Goal: Task Accomplishment & Management: Manage account settings

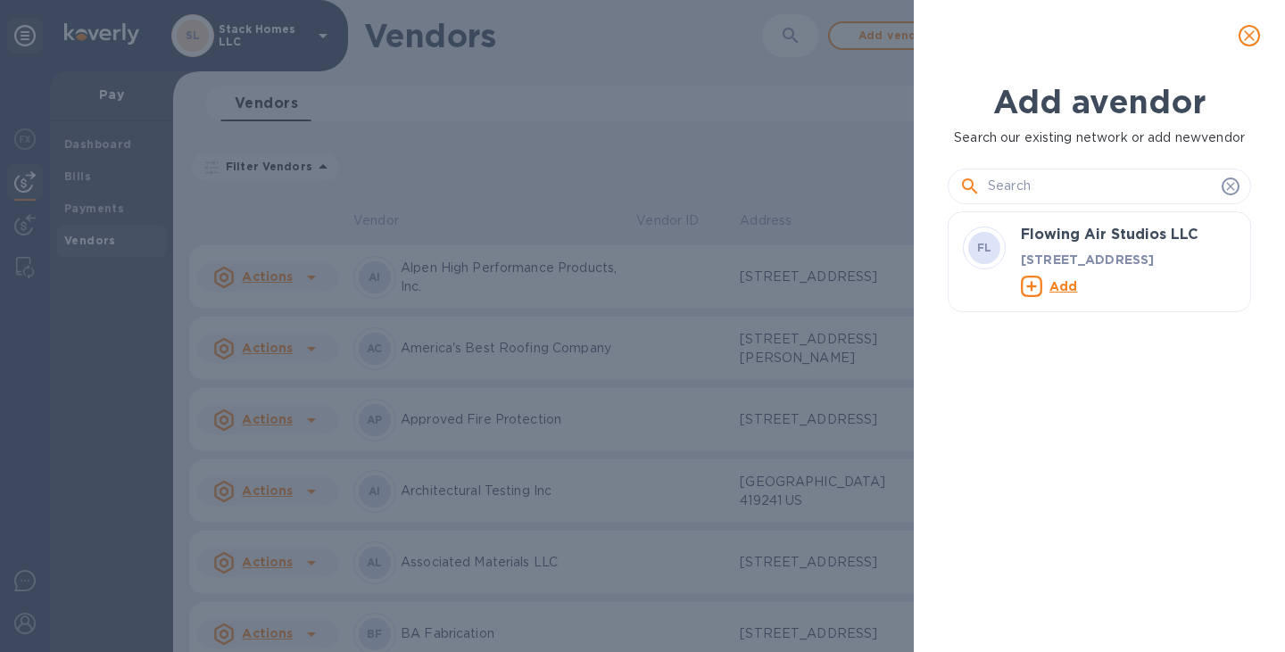
scroll to position [373, 311]
type input "G"
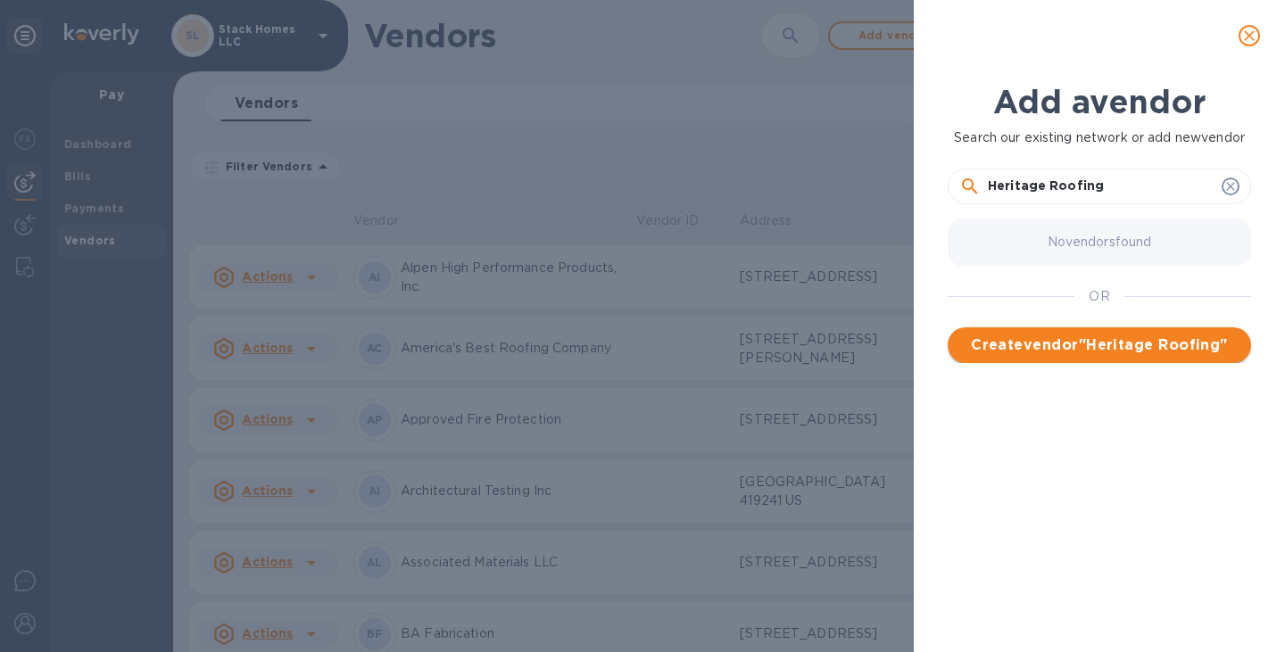
type input "Heritage Roofing"
click at [1101, 345] on span "Create vendor " Heritage Roofing "" at bounding box center [1099, 345] width 275 height 21
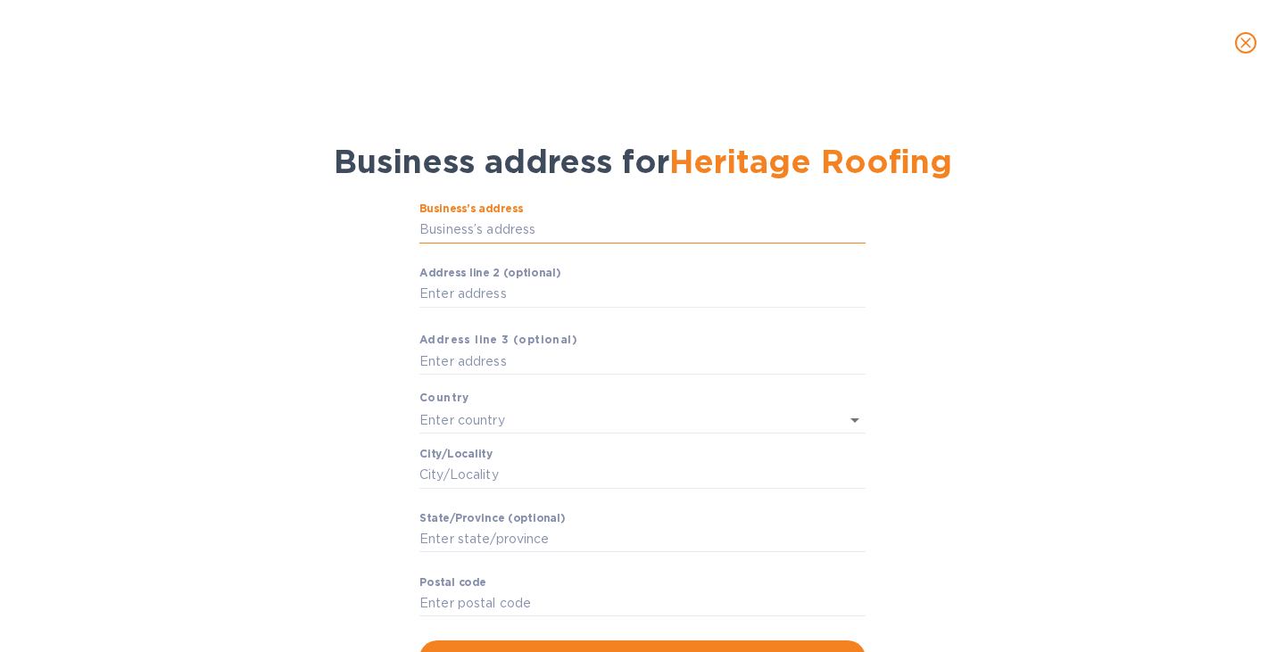
click at [475, 233] on input "Business’s аddress" at bounding box center [642, 230] width 446 height 27
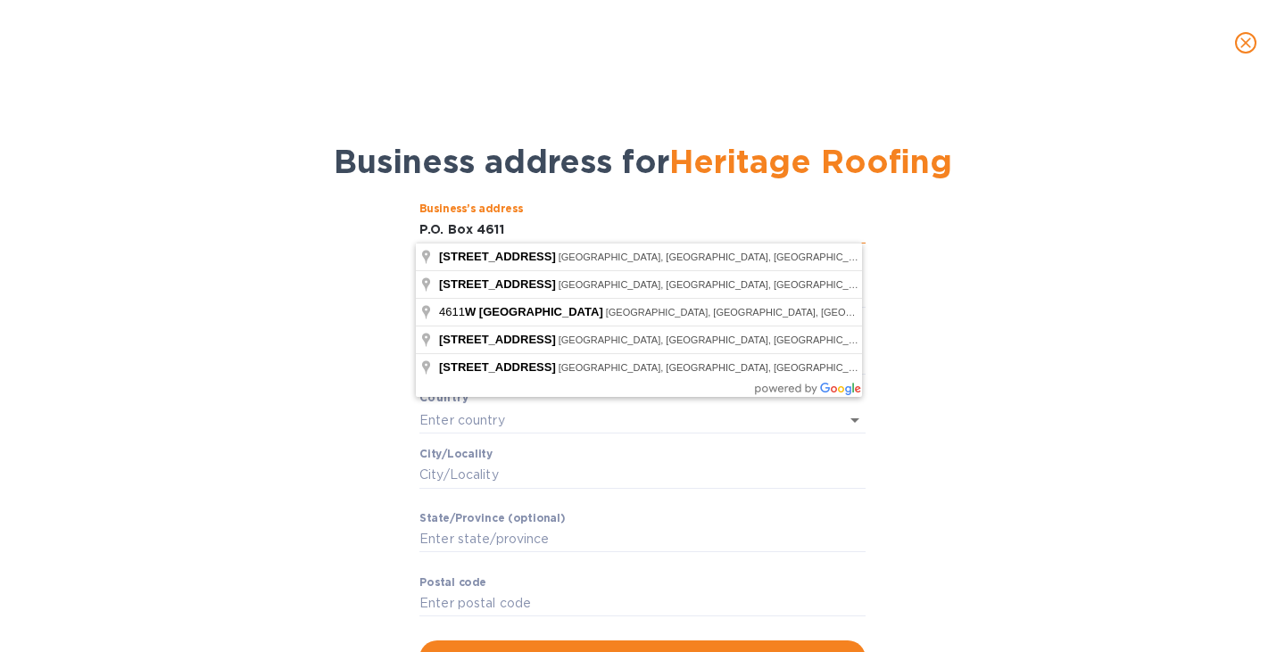
type input "P.O. Box 4611"
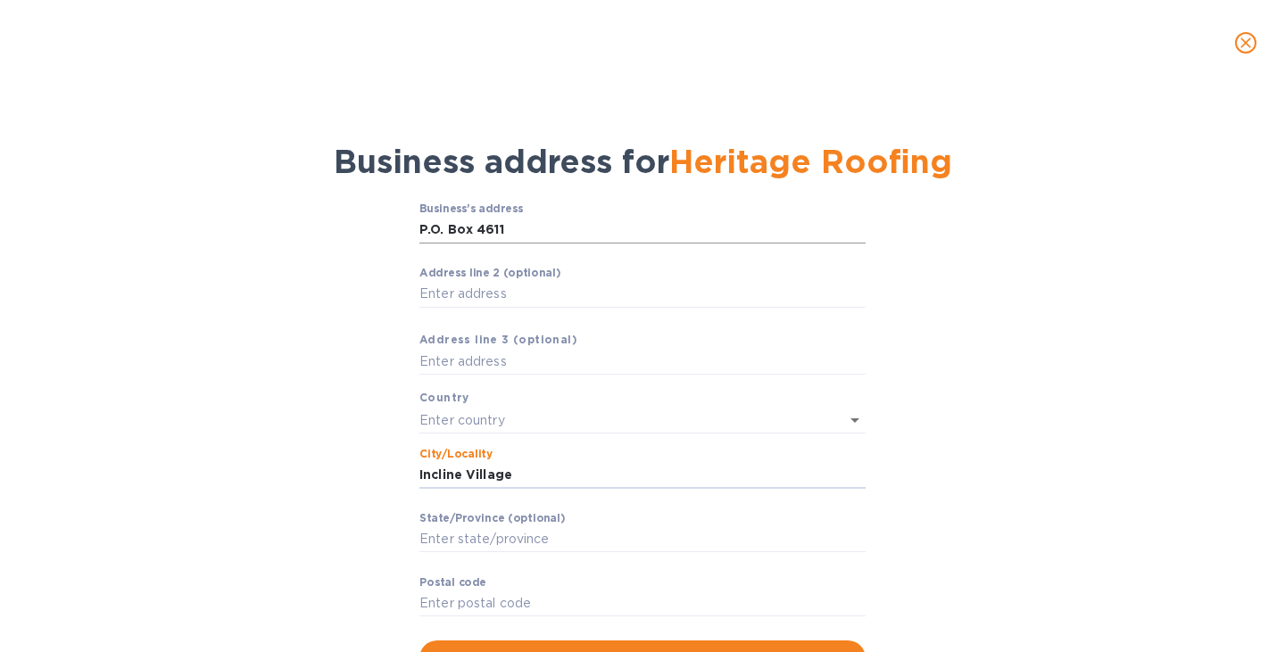
type input "Incline Village"
type input "n"
type input "NV"
type input "89450"
click at [968, 336] on div "Business’s аddress P.O. Box 4611 ​ Аddress line 2 (optional) ​ Аddress line 3 (…" at bounding box center [642, 439] width 1239 height 494
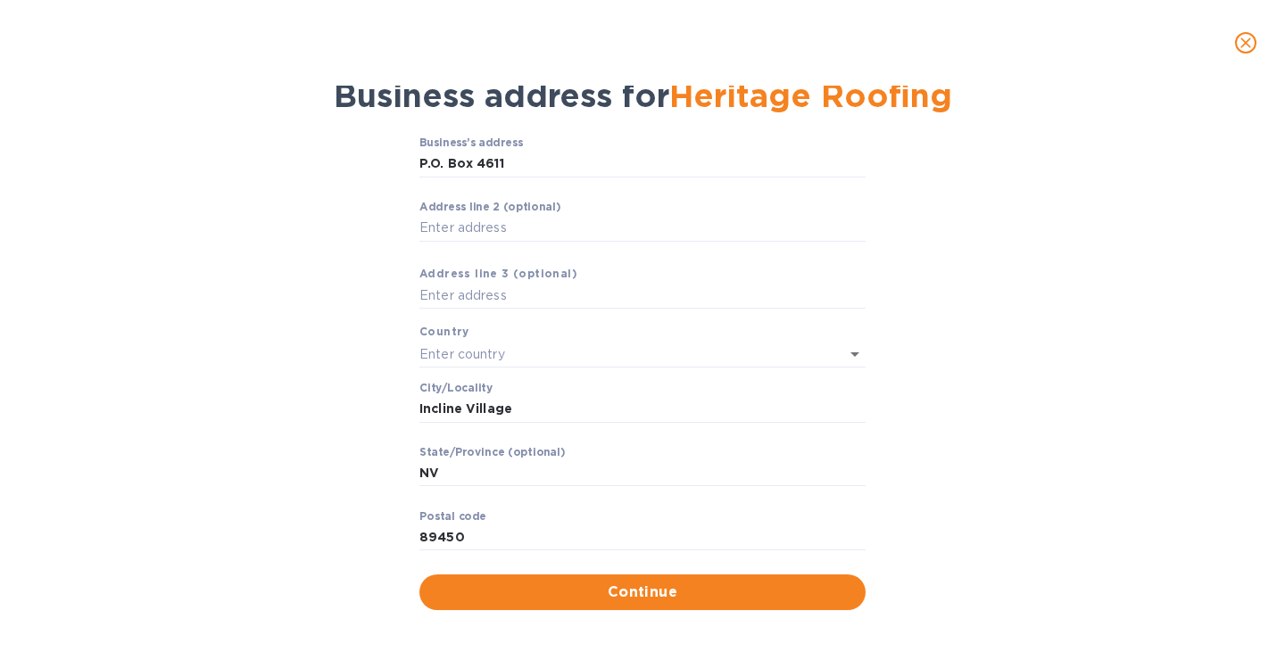
scroll to position [78, 0]
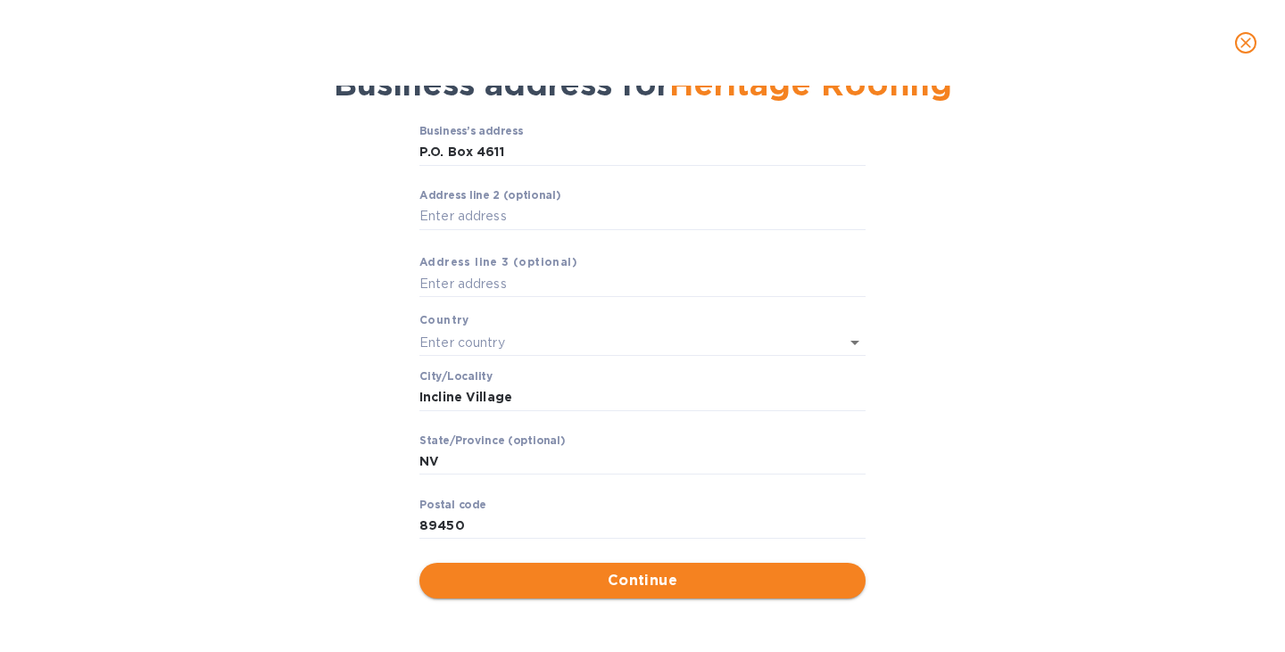
click at [654, 577] on span "Continue" at bounding box center [643, 580] width 418 height 21
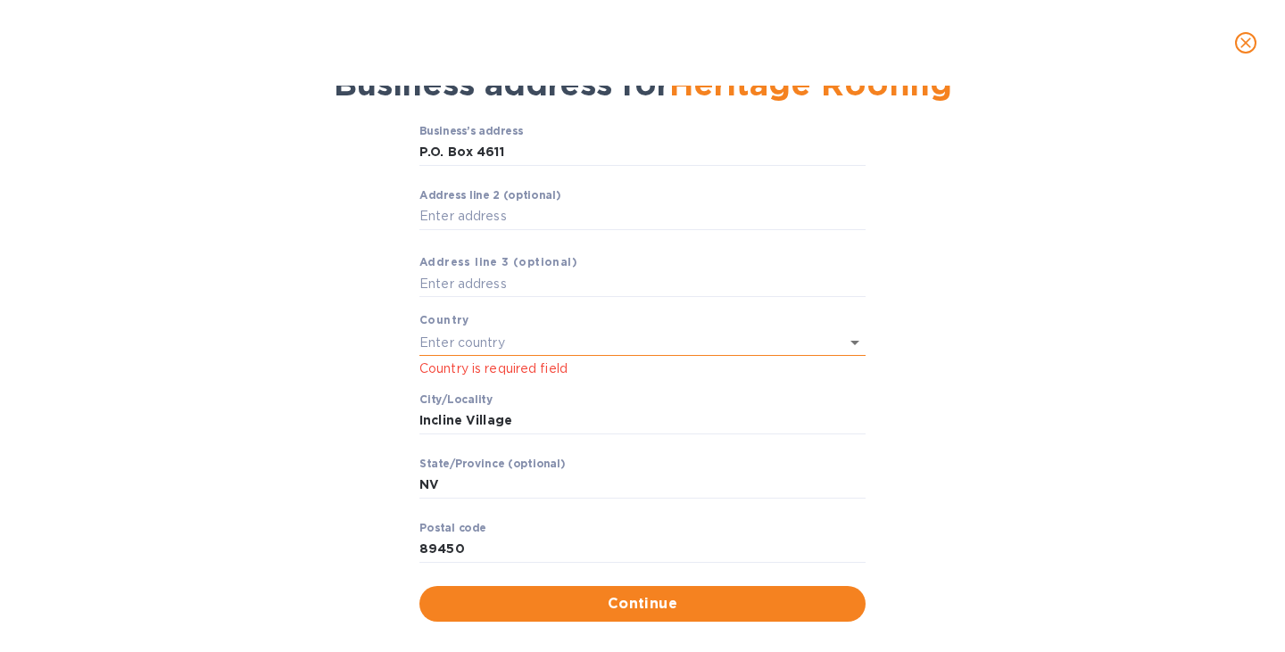
click at [621, 349] on input "text" at bounding box center [617, 342] width 396 height 26
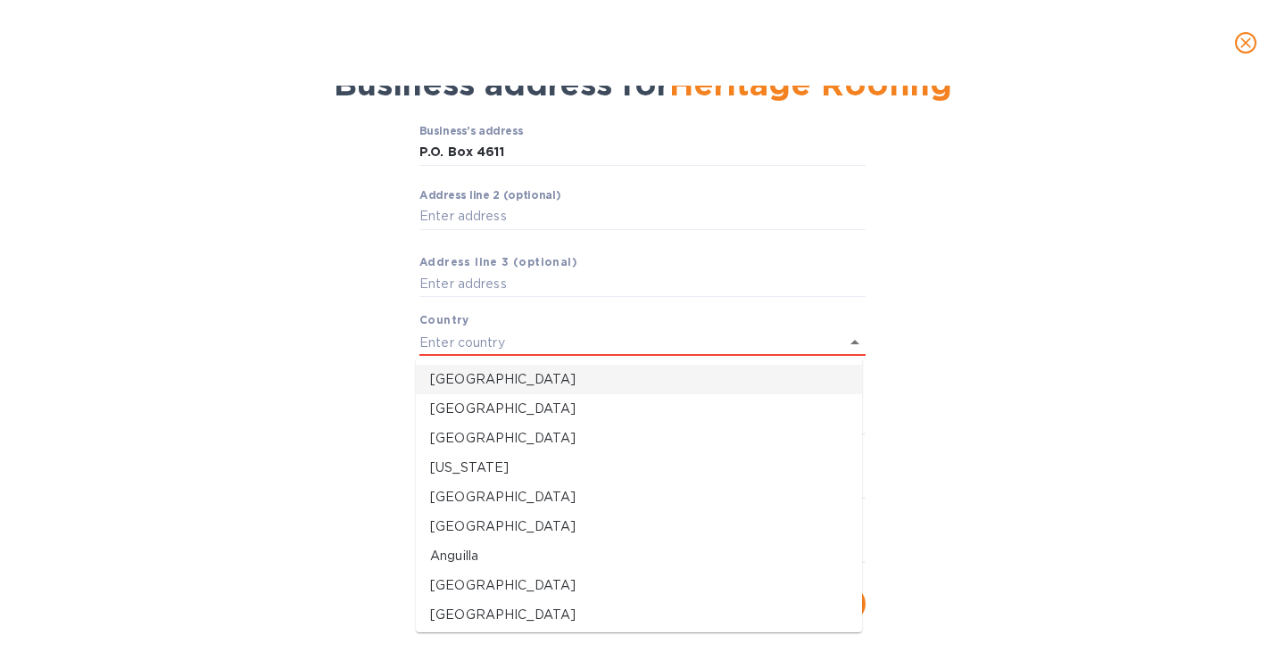
click at [525, 371] on p "United States" at bounding box center [639, 379] width 418 height 19
type input "United States"
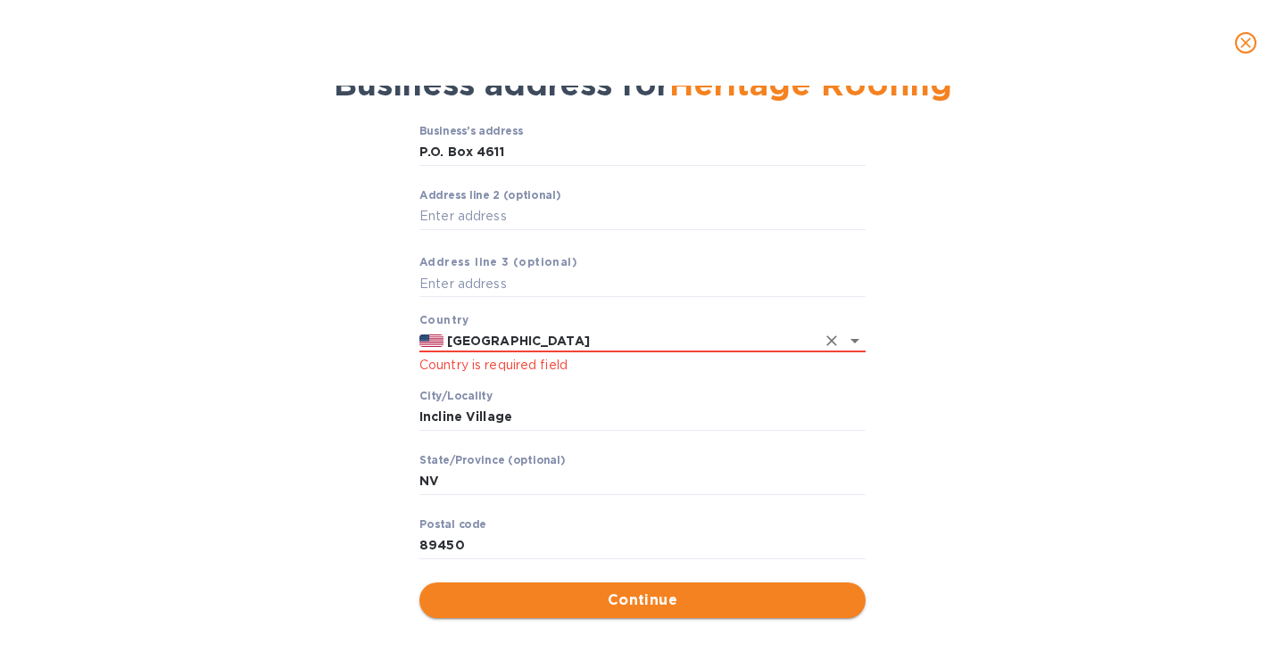
click at [521, 597] on span "Continue" at bounding box center [643, 600] width 418 height 21
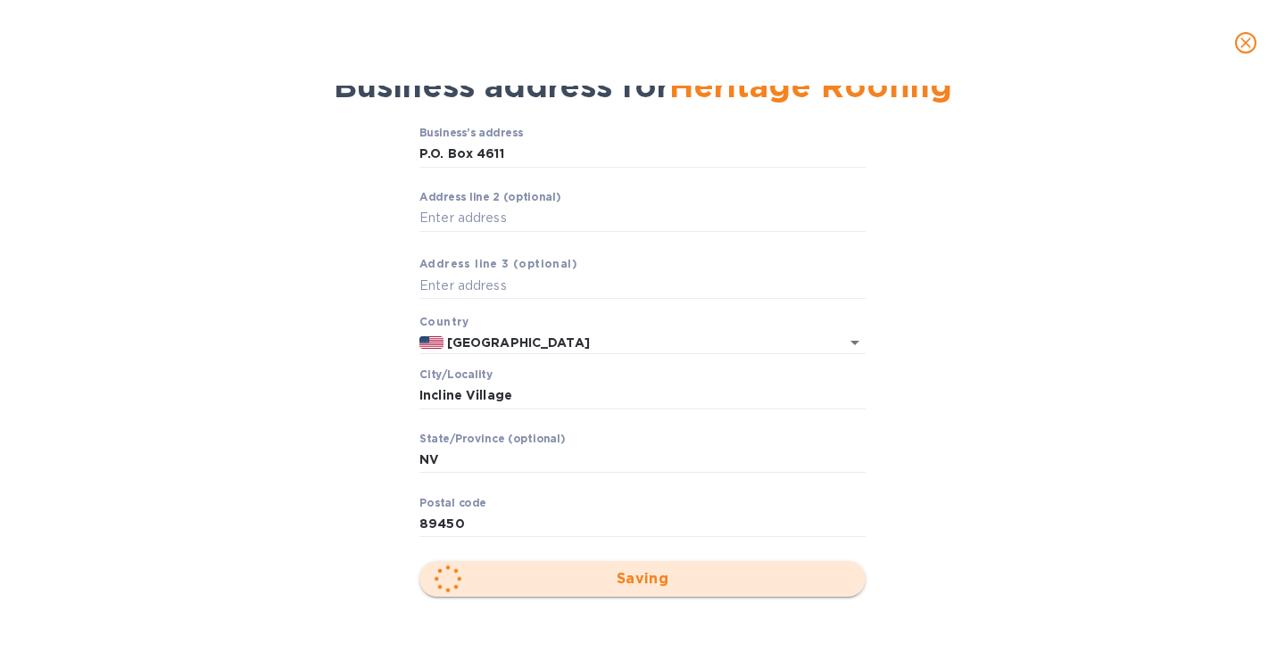
scroll to position [74, 0]
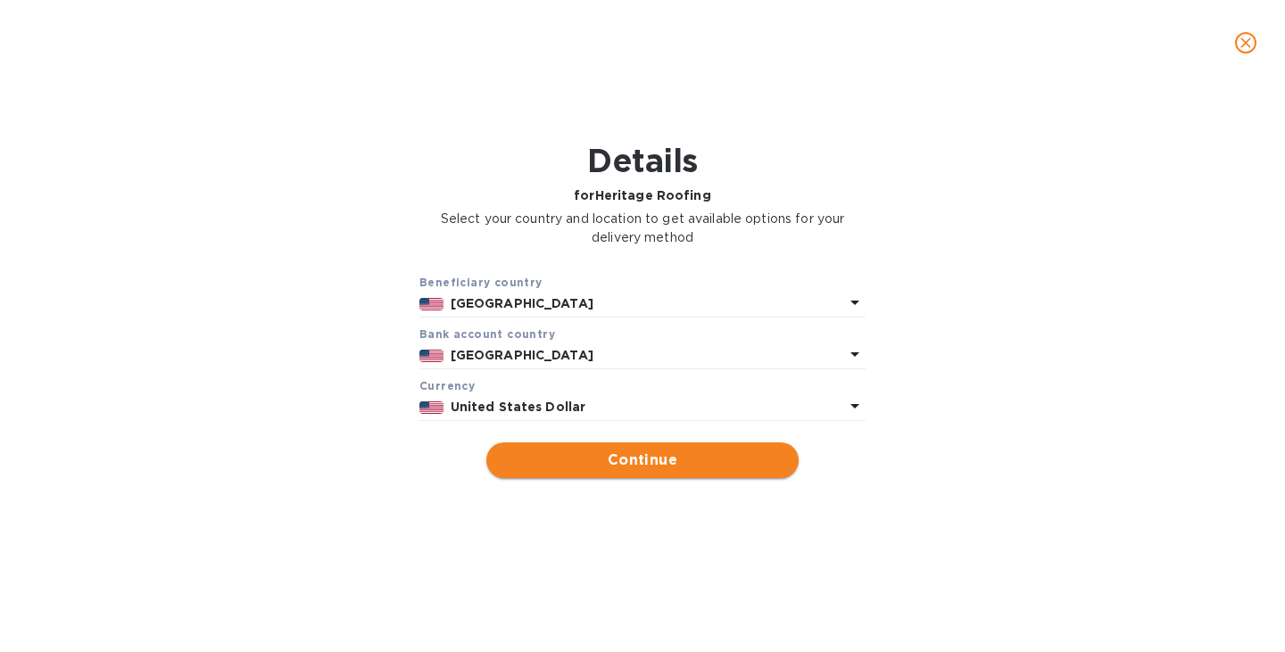
click at [557, 461] on span "Continue" at bounding box center [643, 460] width 284 height 21
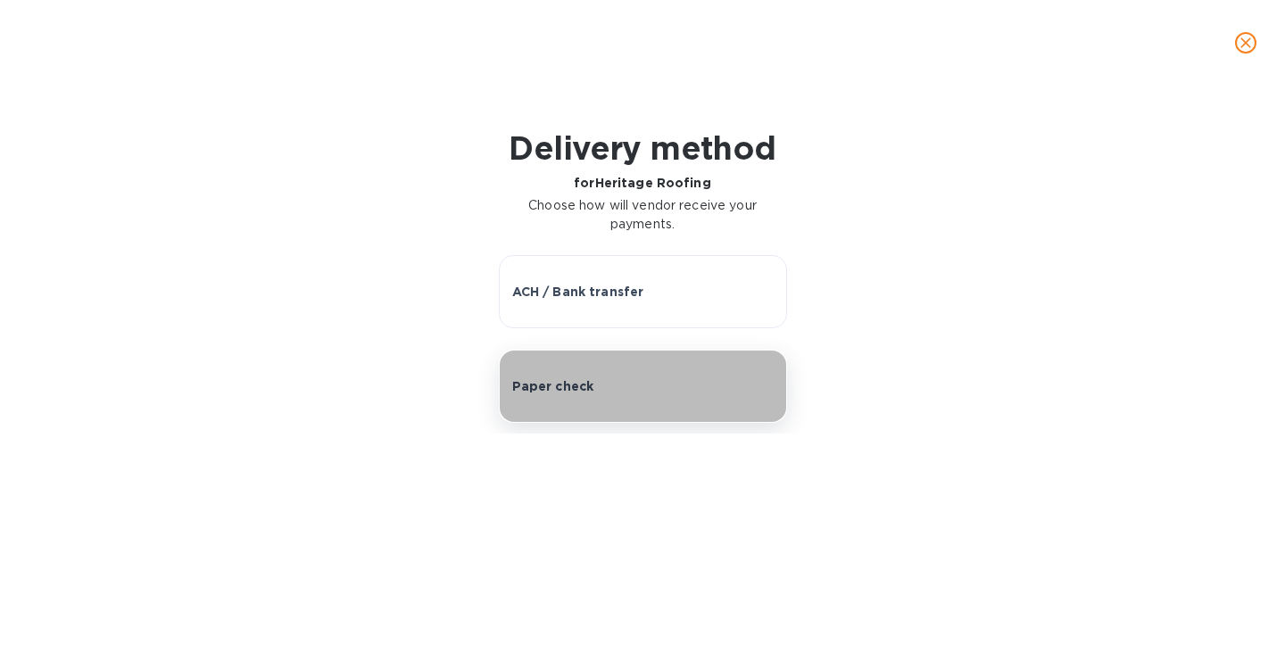
click at [547, 389] on p "Paper check" at bounding box center [553, 387] width 82 height 18
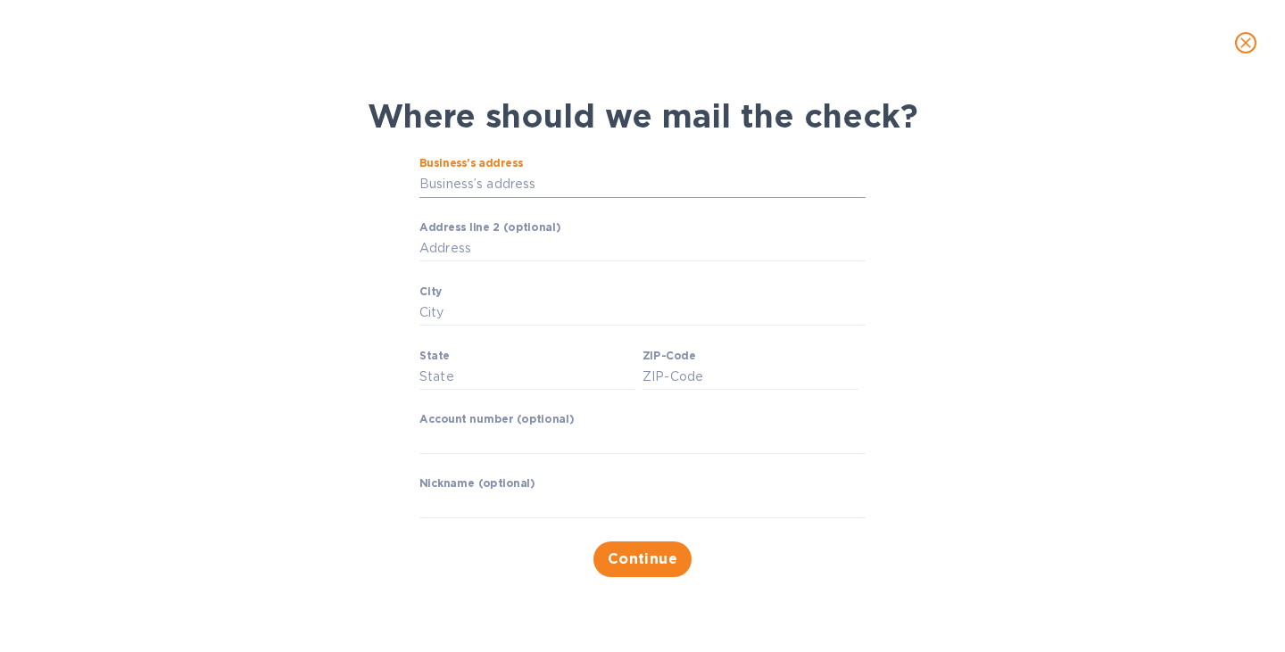
click at [485, 187] on input "Business’s address" at bounding box center [642, 184] width 446 height 27
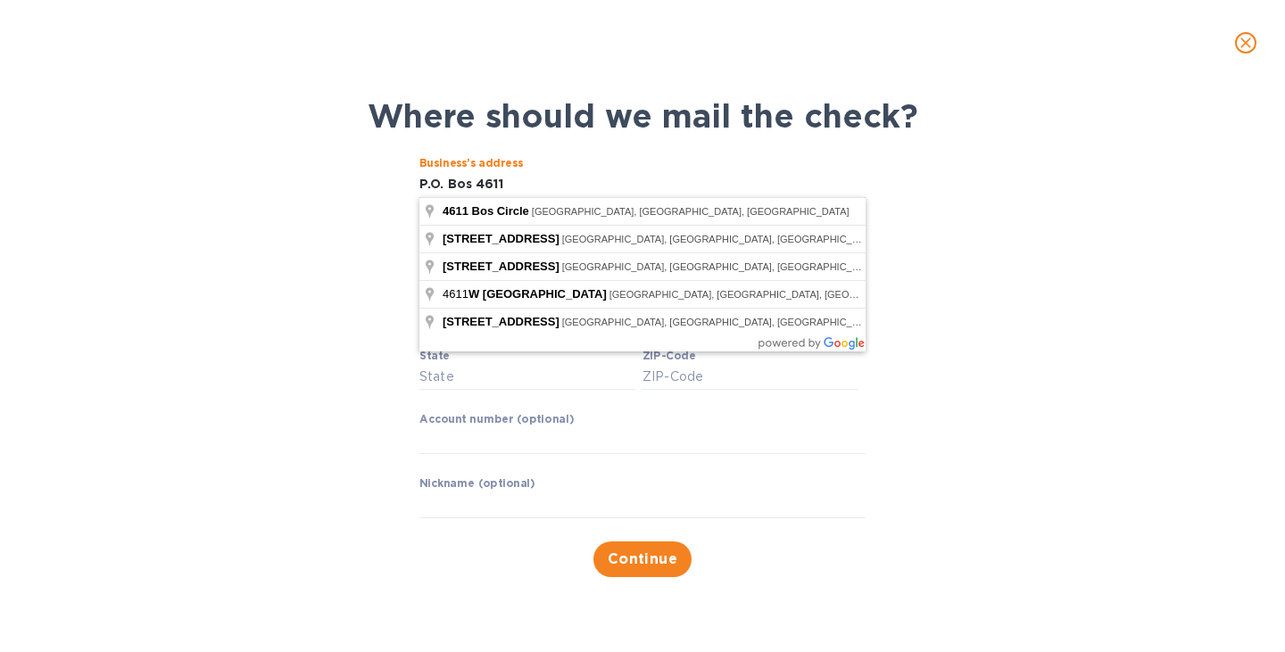
type input "P.O. Bos 4611"
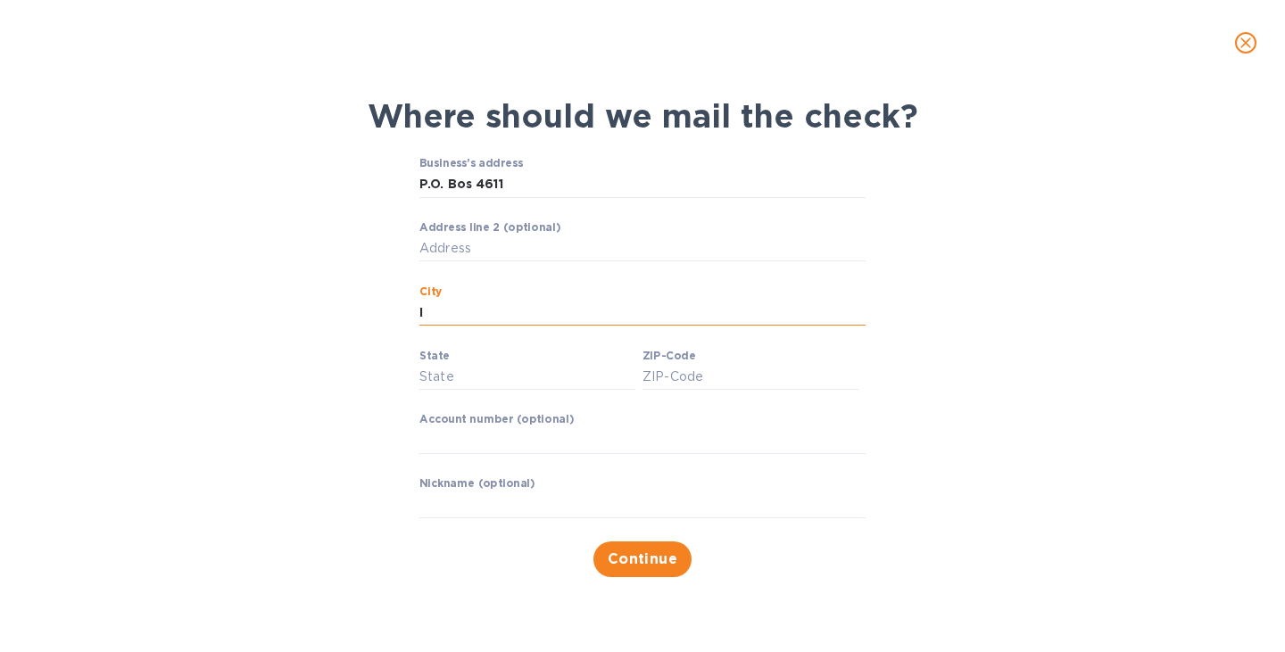
type input "Incline Village"
click at [511, 381] on input "State" at bounding box center [527, 377] width 216 height 27
type input "NV"
click at [685, 389] on input "ZIP-Code" at bounding box center [751, 377] width 216 height 27
type input "89450"
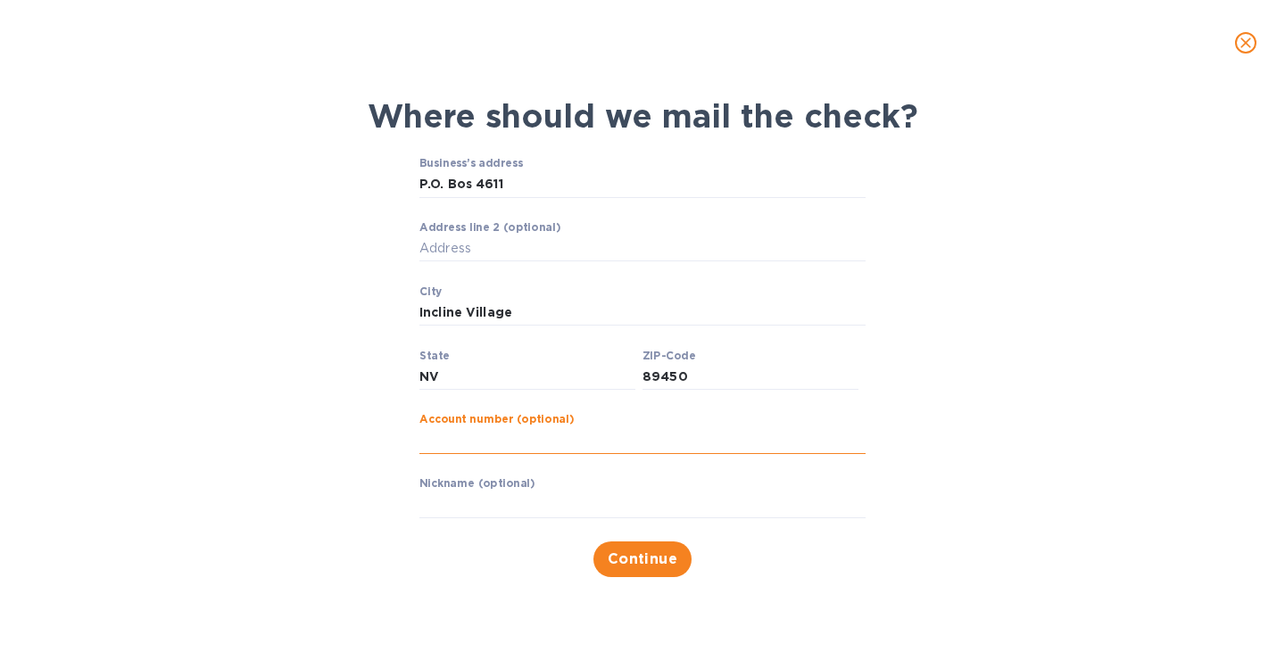
click at [549, 444] on input "text" at bounding box center [642, 441] width 446 height 27
click at [462, 502] on input "text" at bounding box center [642, 505] width 446 height 27
click at [652, 559] on span "Continue" at bounding box center [643, 559] width 71 height 21
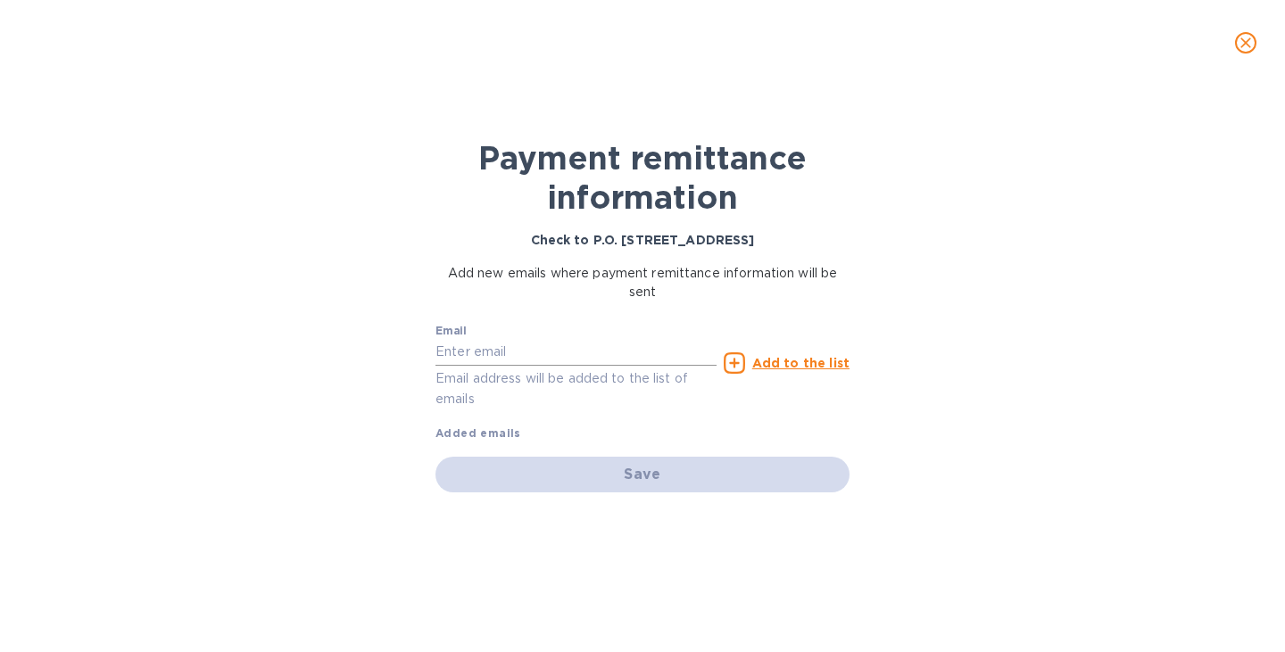
click at [484, 355] on input "text" at bounding box center [576, 352] width 281 height 27
type input "sales@heritageroofing.biz"
click at [745, 365] on icon at bounding box center [734, 363] width 21 height 21
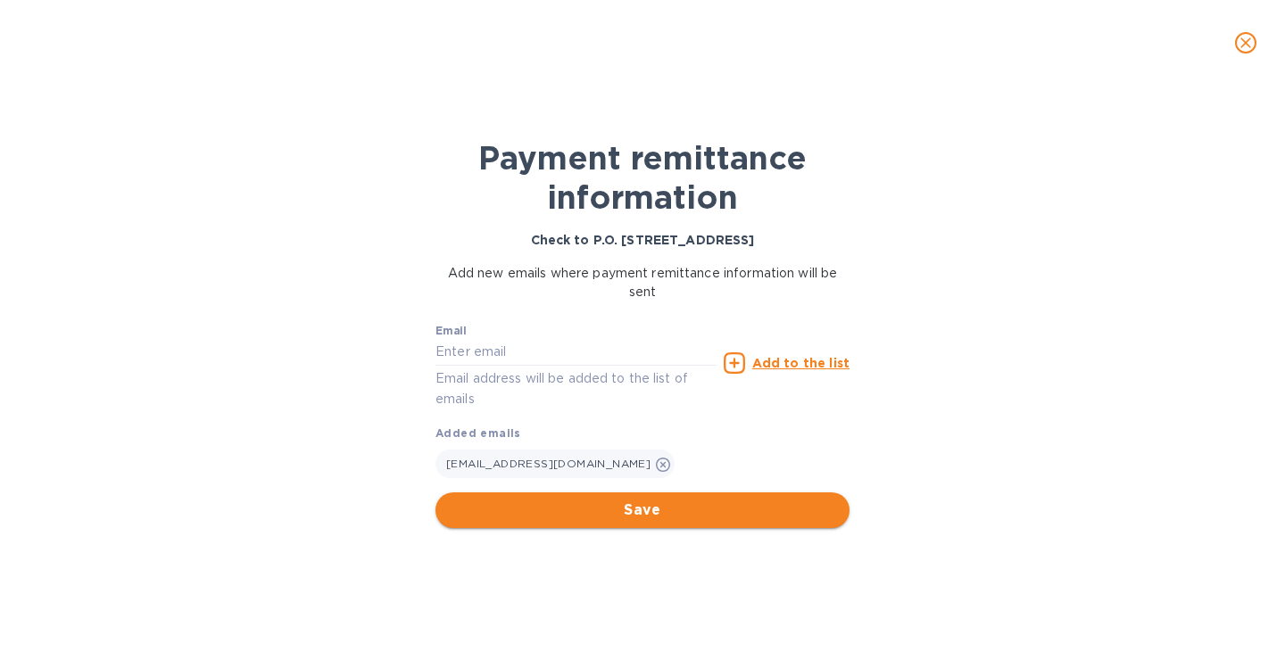
click at [693, 508] on span "Save" at bounding box center [643, 510] width 386 height 21
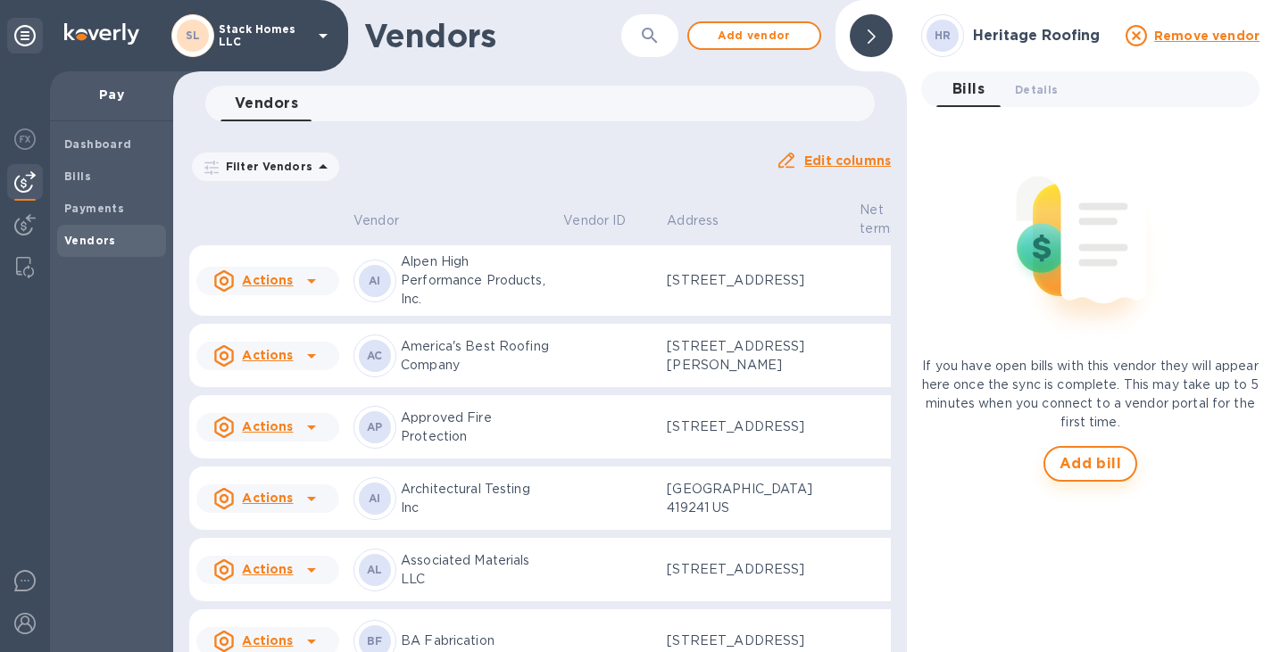
click at [1120, 455] on button "Add bill" at bounding box center [1090, 464] width 95 height 36
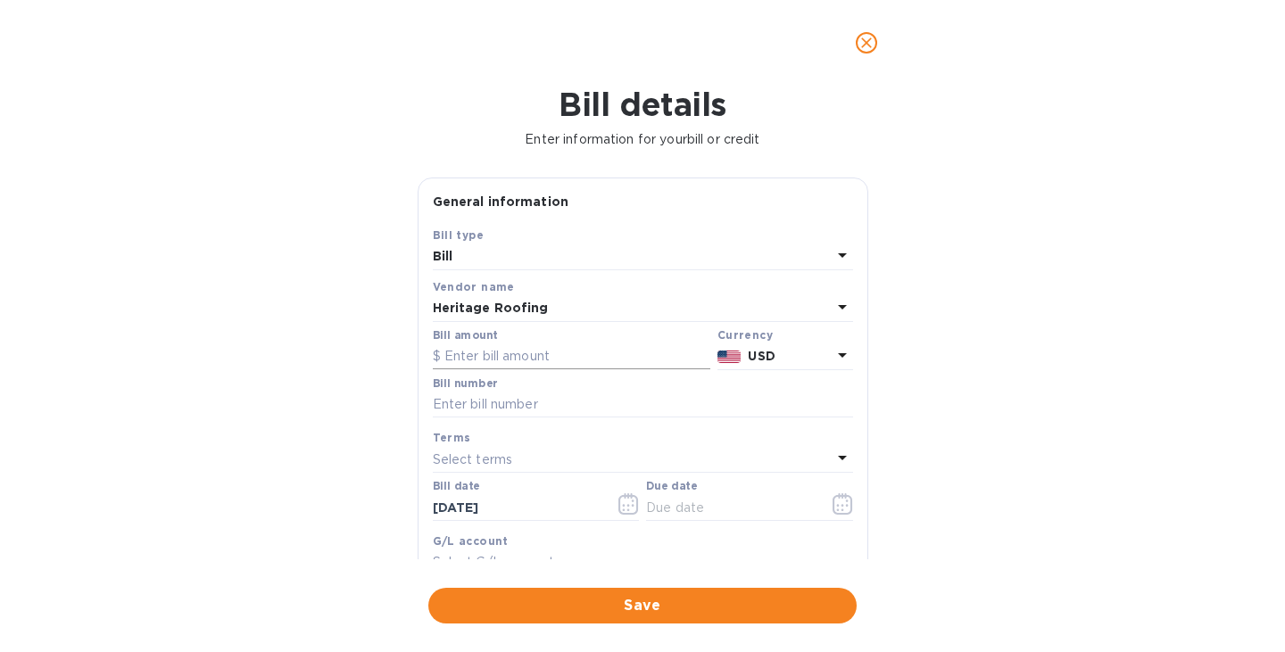
click at [567, 354] on input "text" at bounding box center [572, 357] width 278 height 27
type input "15,200"
click at [543, 394] on input "text" at bounding box center [643, 405] width 420 height 27
type input "E"
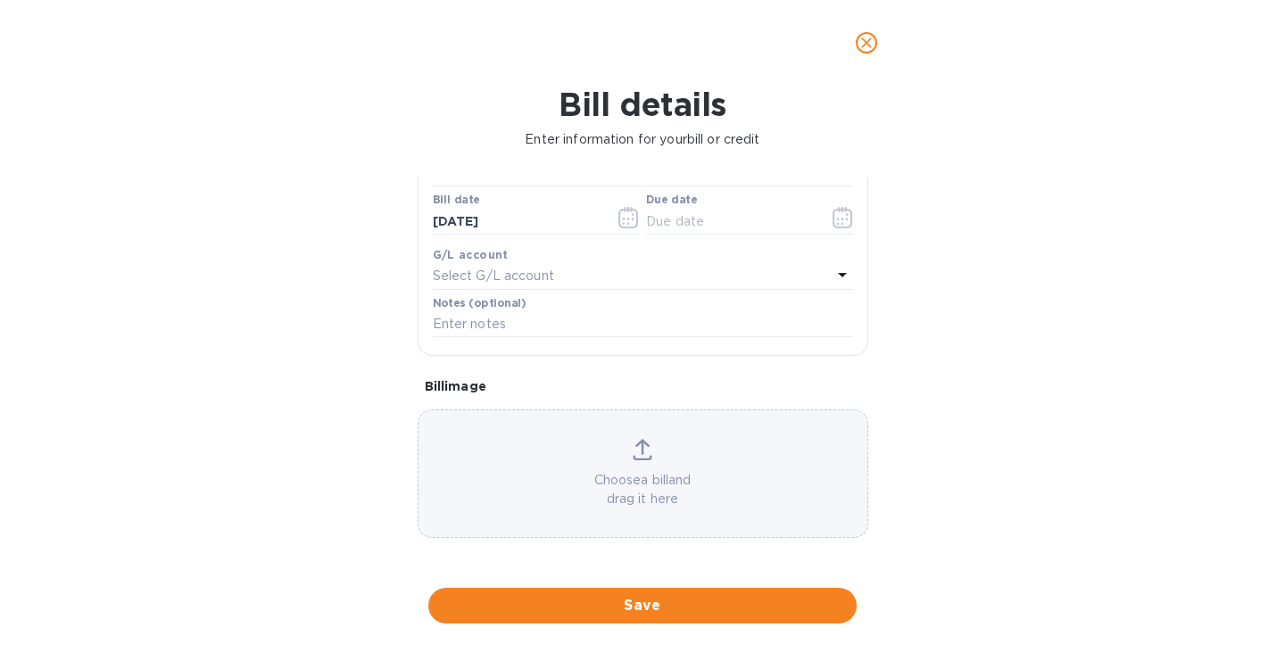
scroll to position [289, 0]
type input "8798E & 8797E"
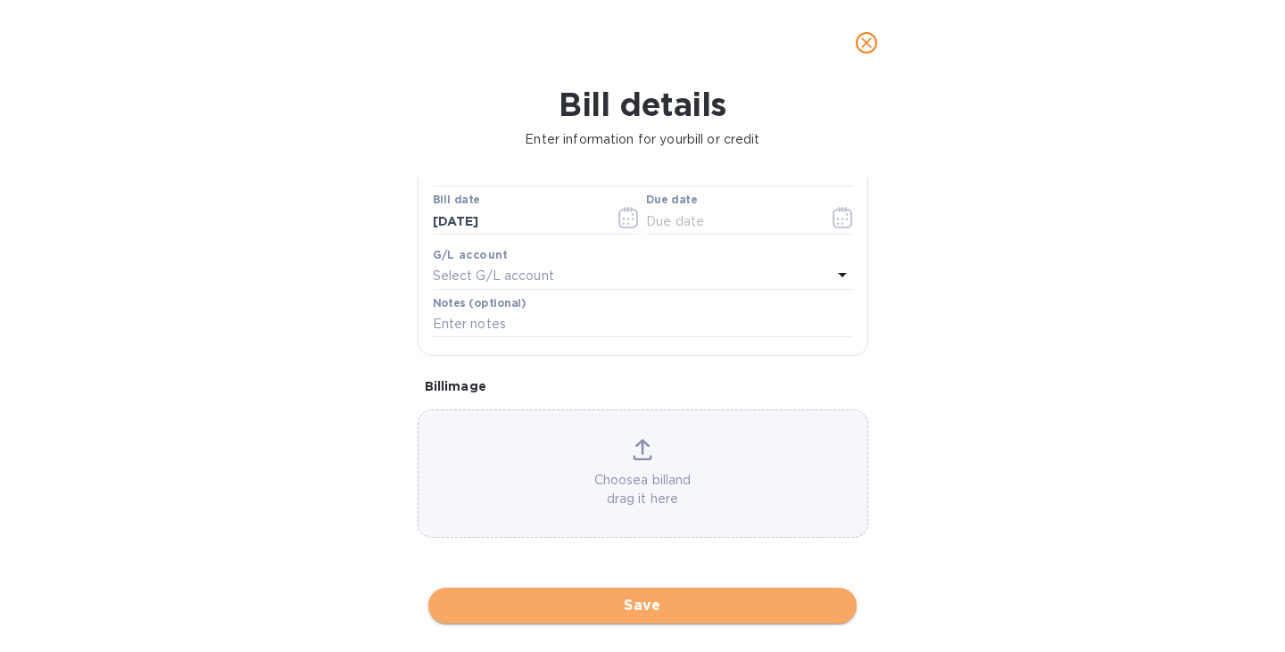
click at [601, 599] on span "Save" at bounding box center [643, 605] width 400 height 21
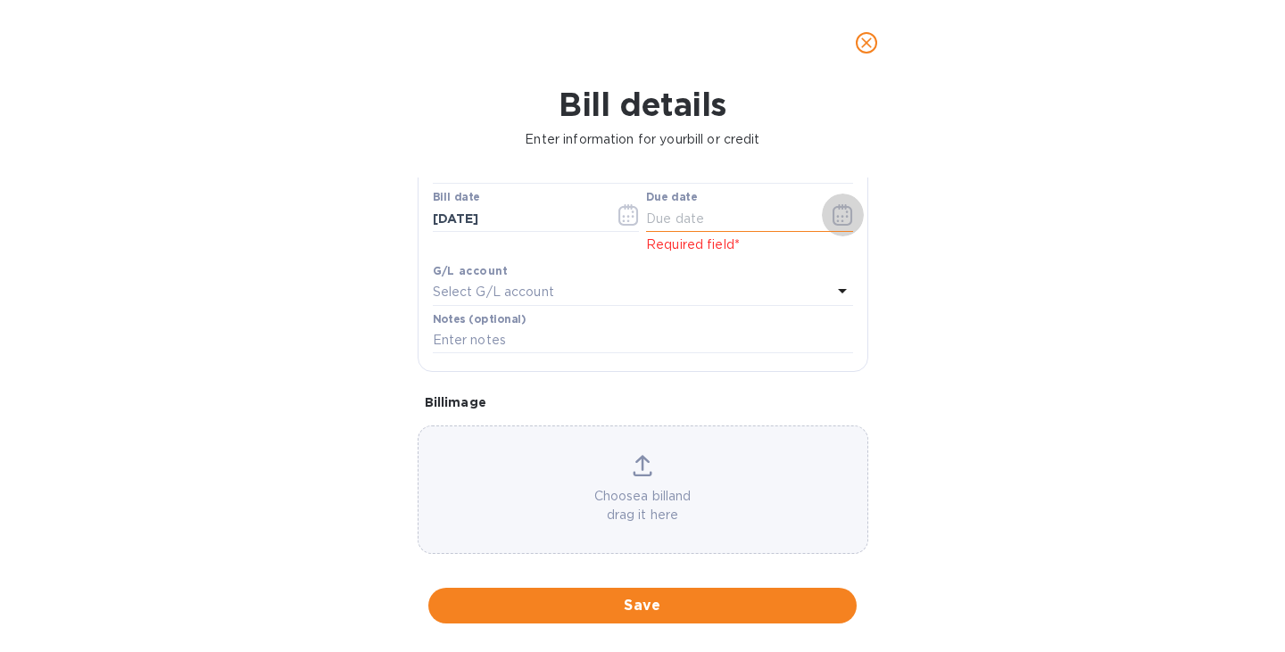
click at [833, 207] on icon "button" at bounding box center [843, 214] width 21 height 21
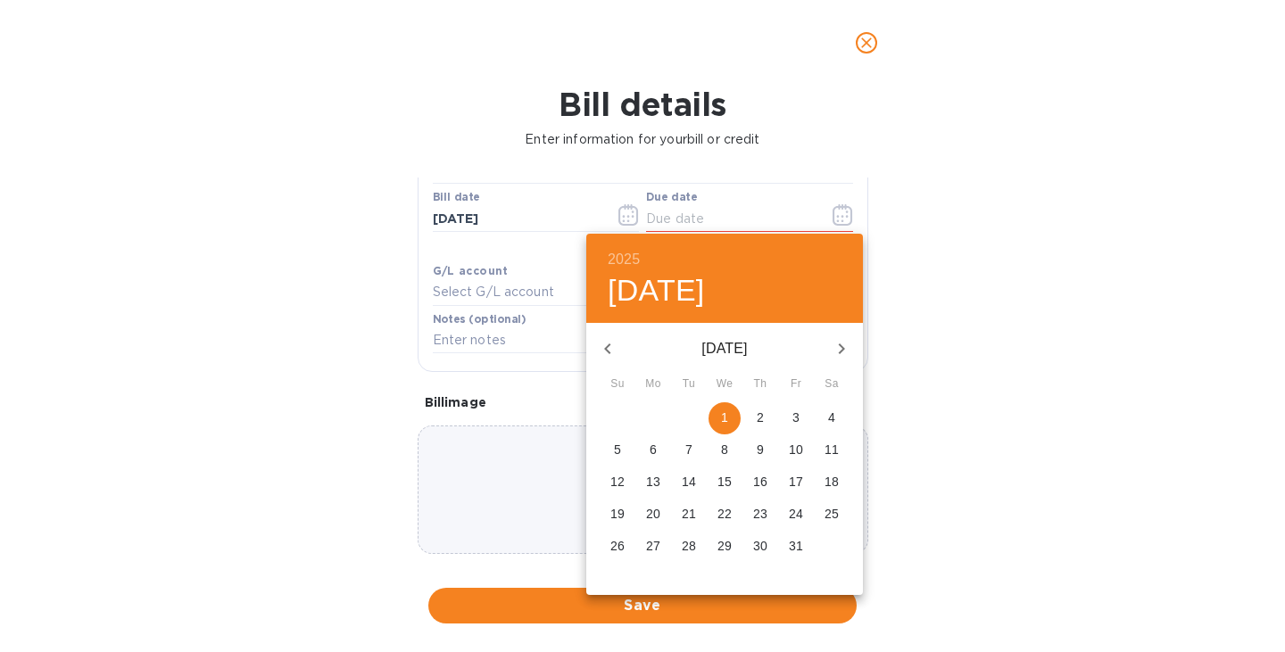
click at [732, 413] on span "1" at bounding box center [725, 418] width 32 height 18
type input "10/01/2025"
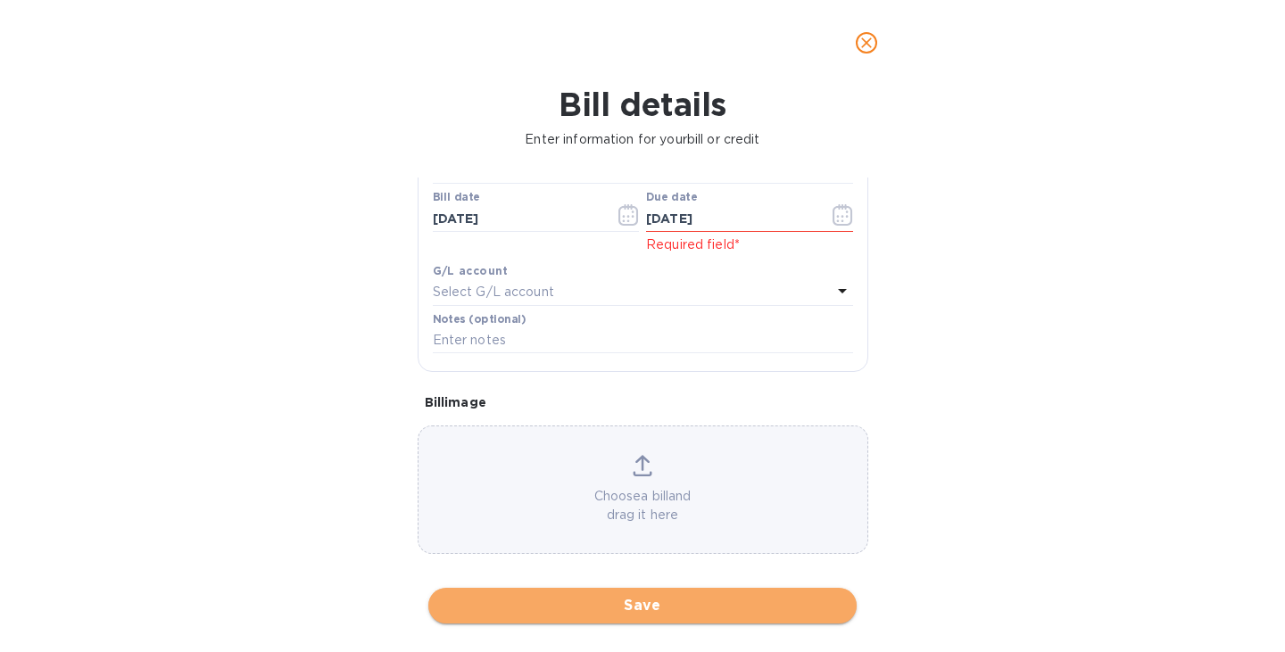
click at [635, 602] on span "Save" at bounding box center [643, 605] width 400 height 21
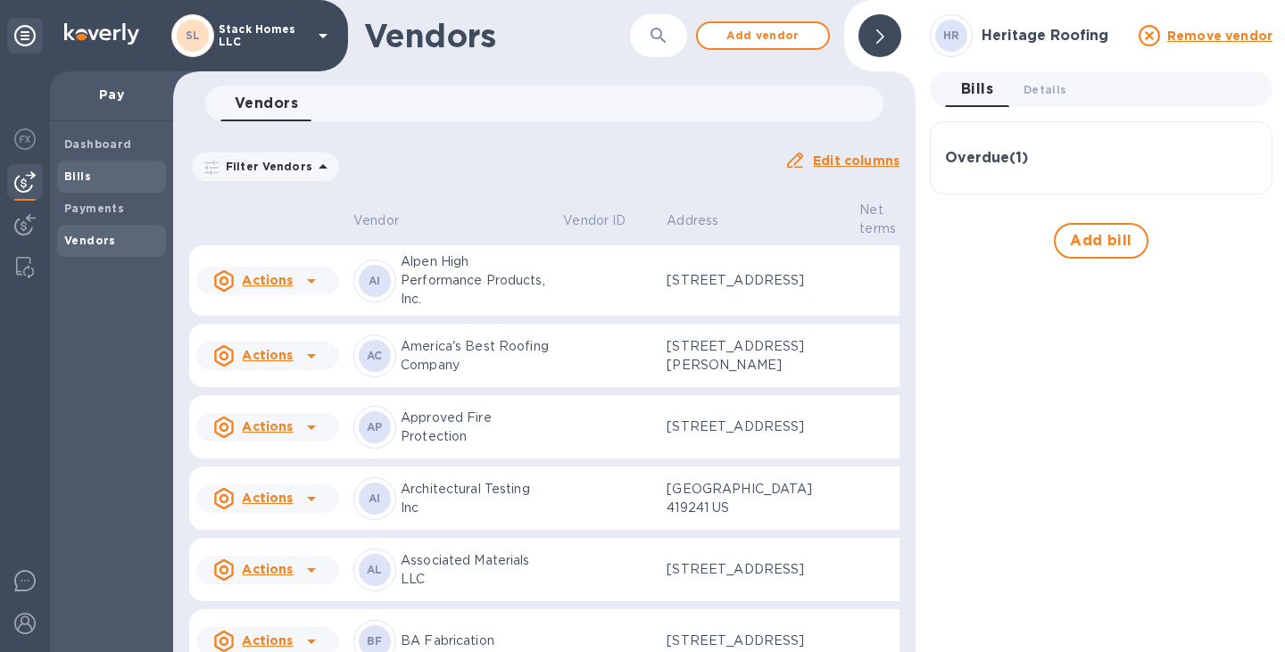
click at [130, 168] on span "Bills" at bounding box center [111, 177] width 95 height 18
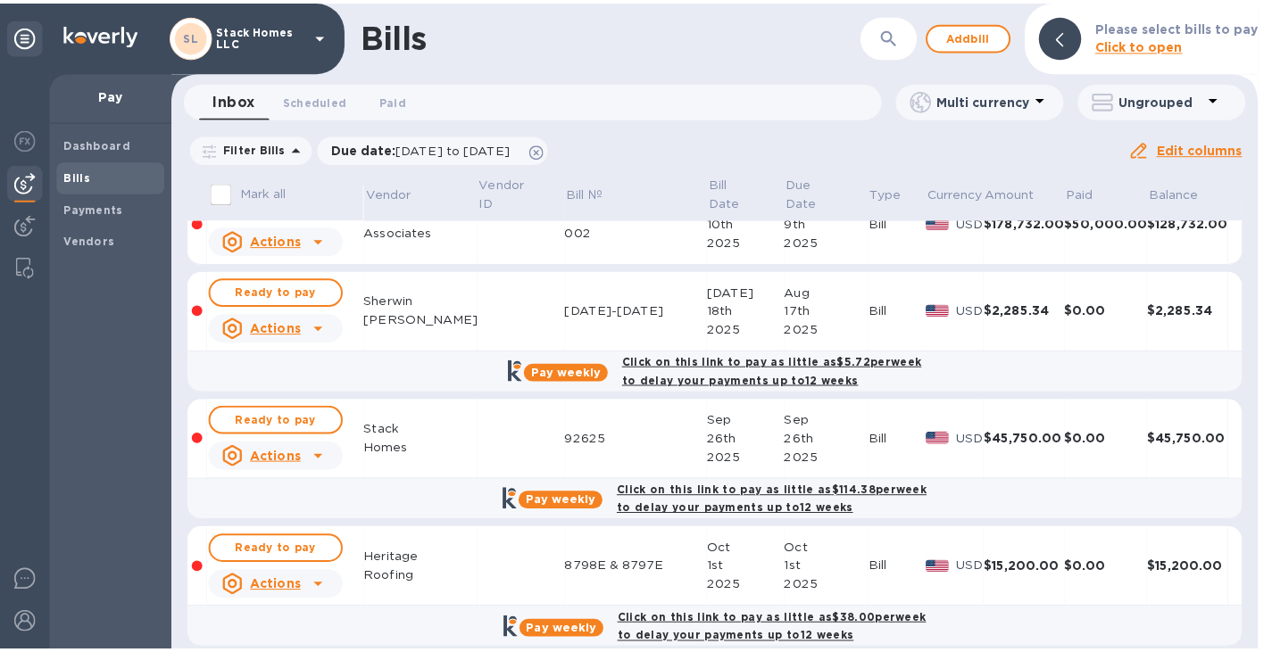
scroll to position [54, 0]
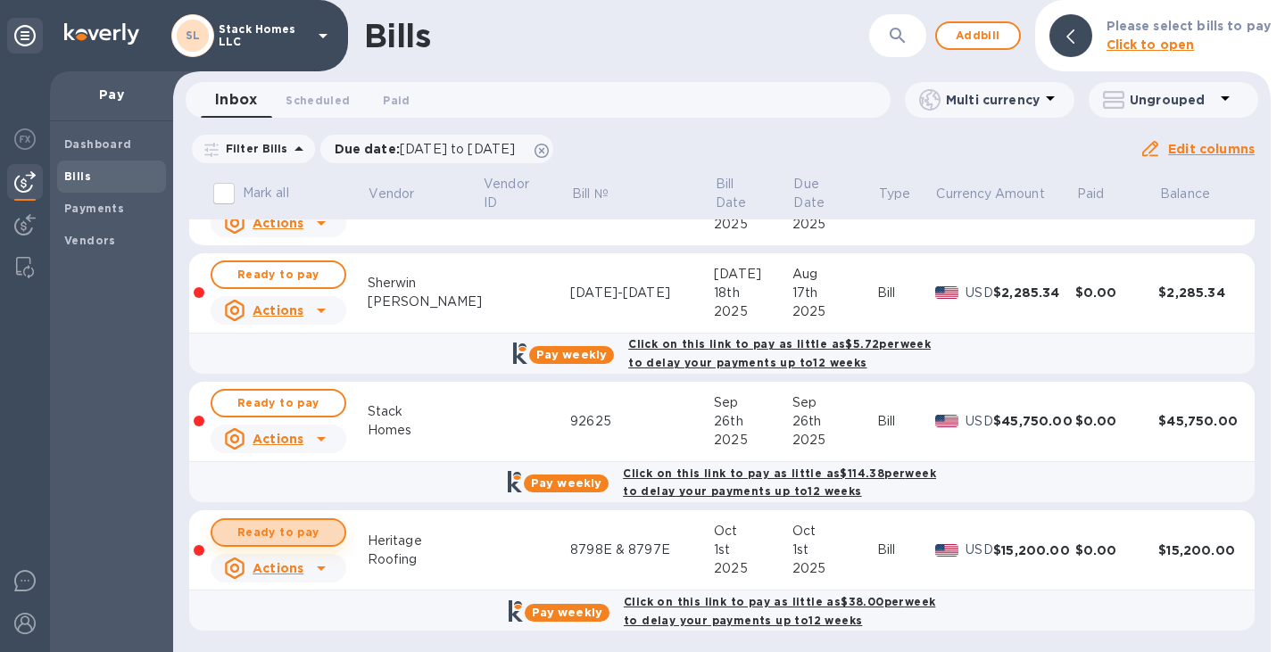
click at [267, 529] on span "Ready to pay" at bounding box center [279, 532] width 104 height 21
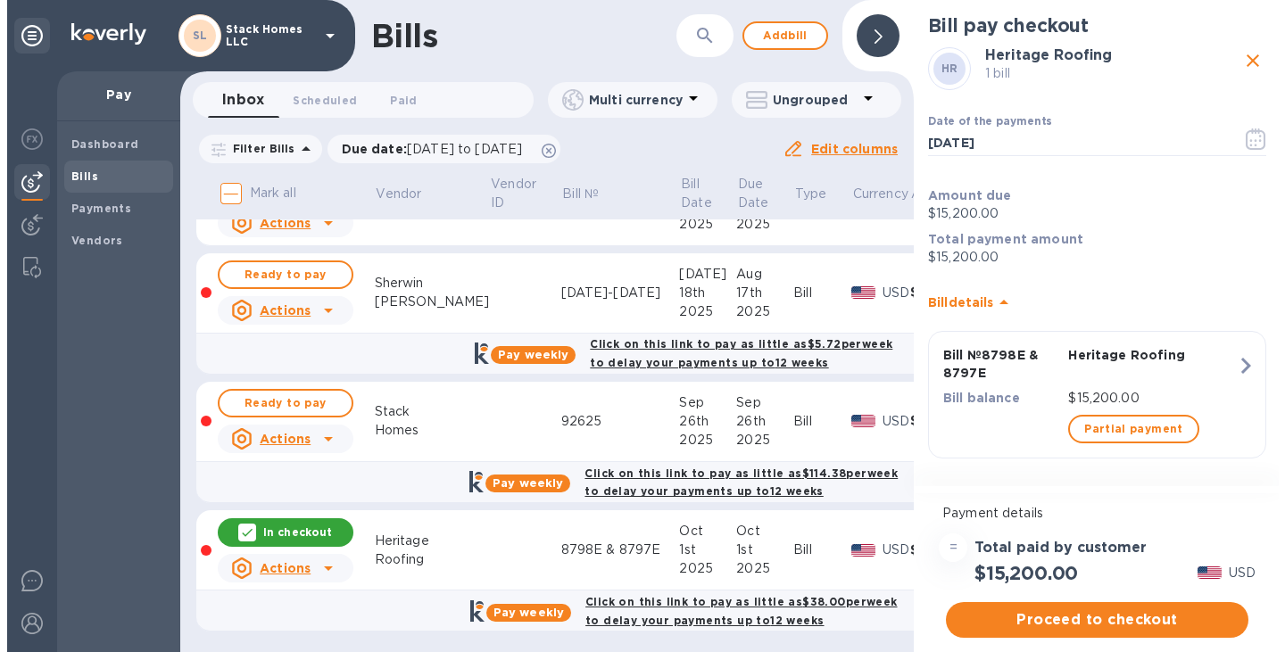
scroll to position [6, 0]
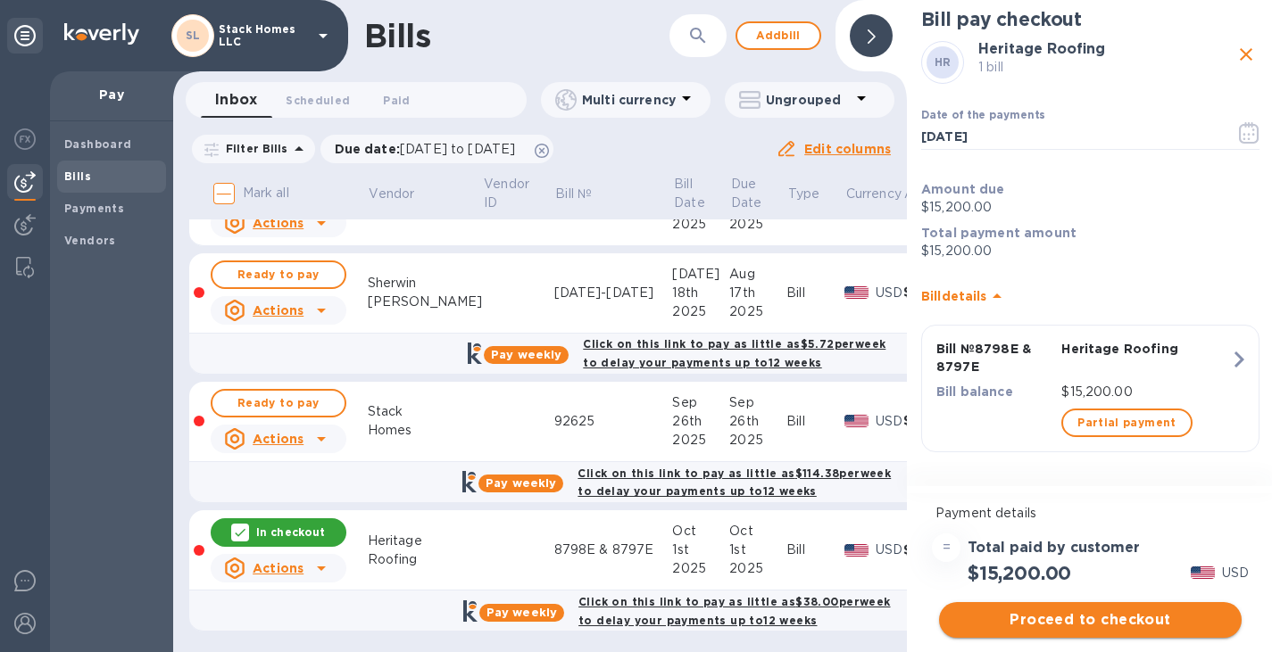
click at [1146, 612] on span "Proceed to checkout" at bounding box center [1090, 620] width 274 height 21
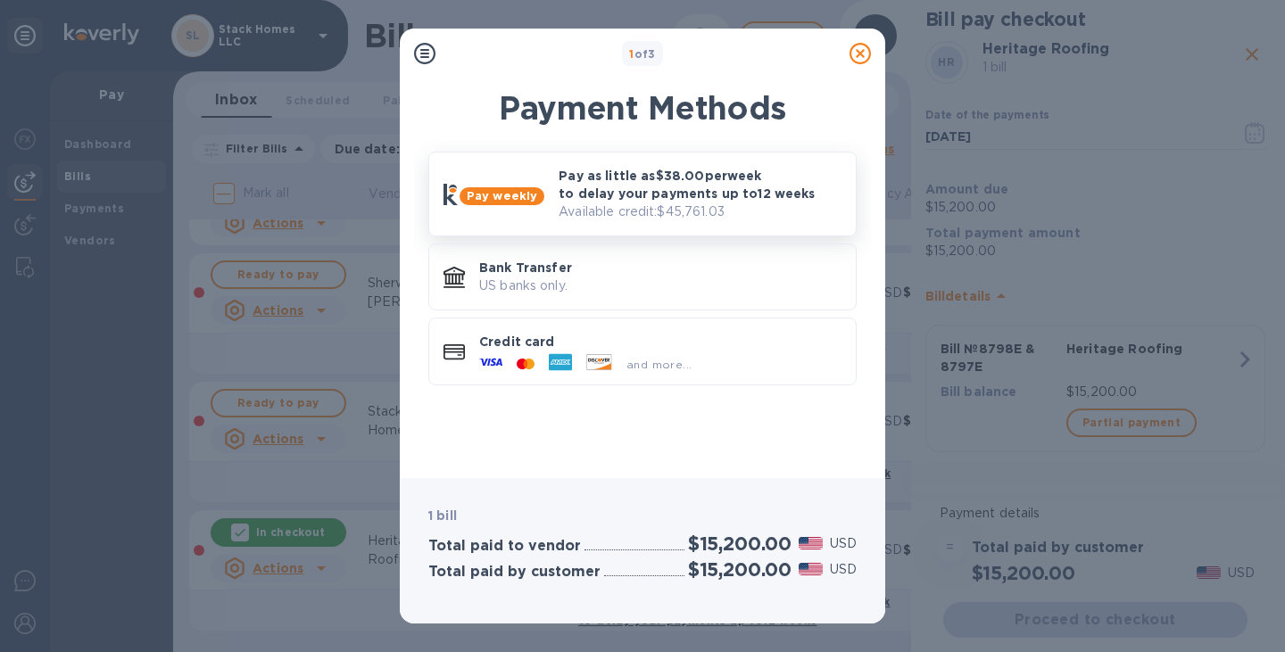
click at [690, 161] on div "Pay as little as $38.00 per week to delay your payments up to 12 weeks Availabl…" at bounding box center [700, 194] width 297 height 69
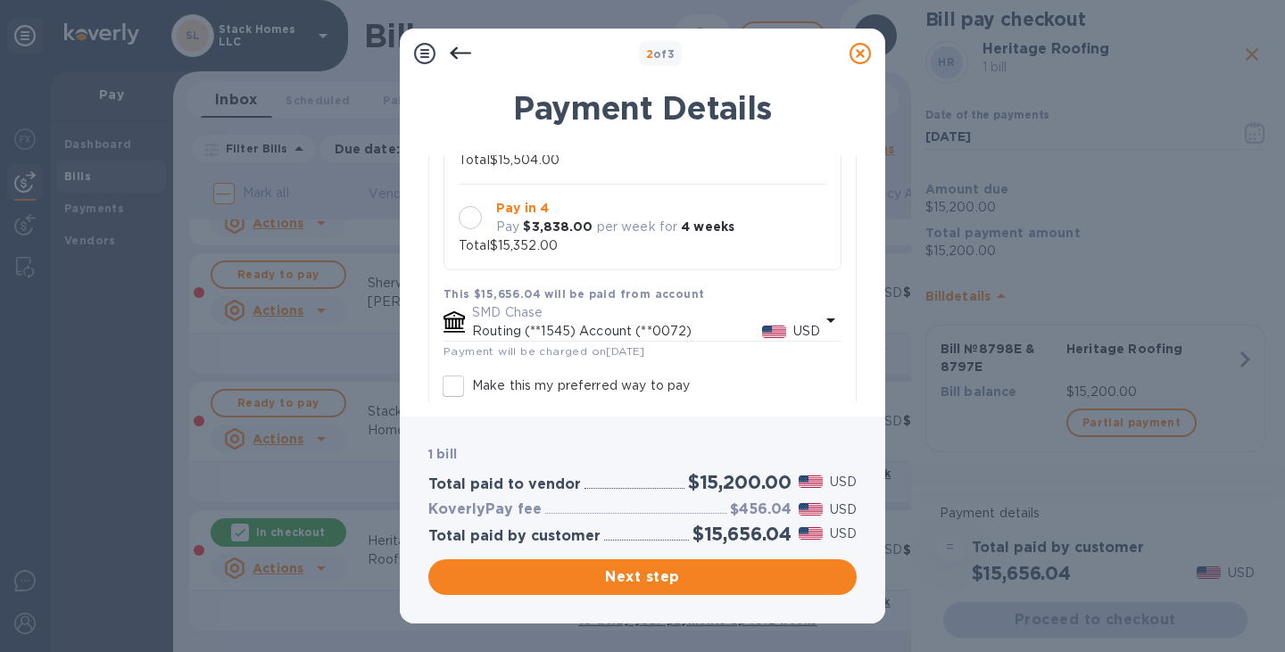
scroll to position [435, 0]
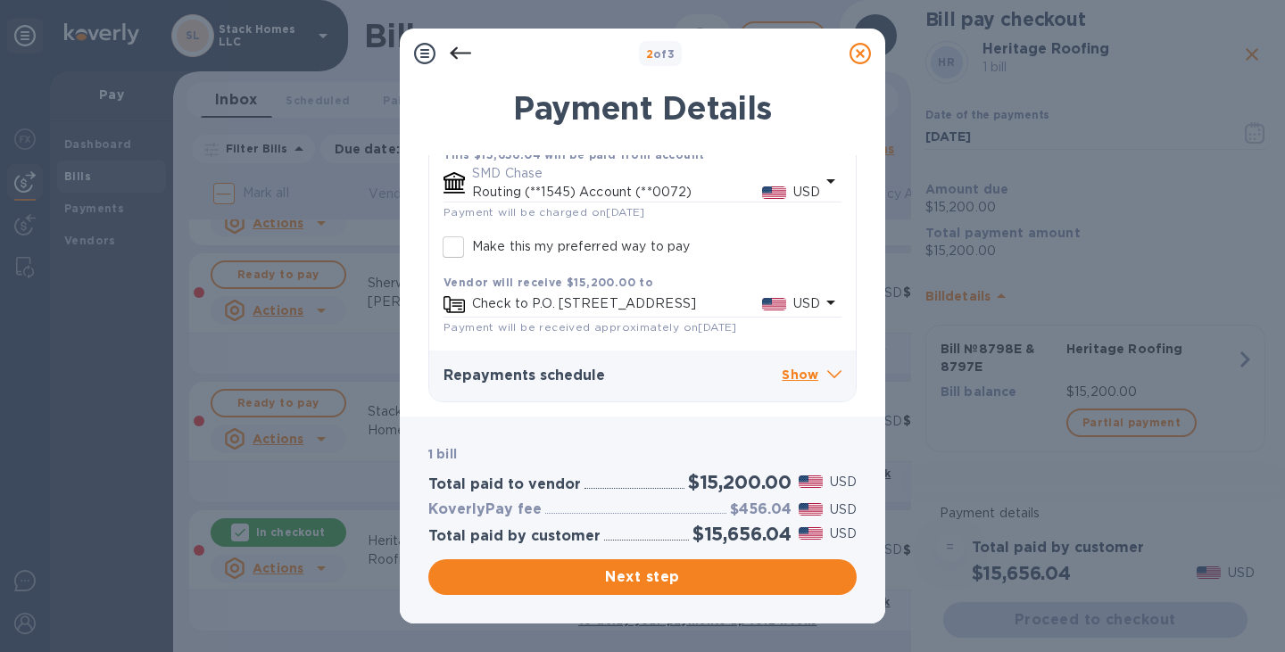
click at [810, 373] on p "Show" at bounding box center [812, 376] width 60 height 22
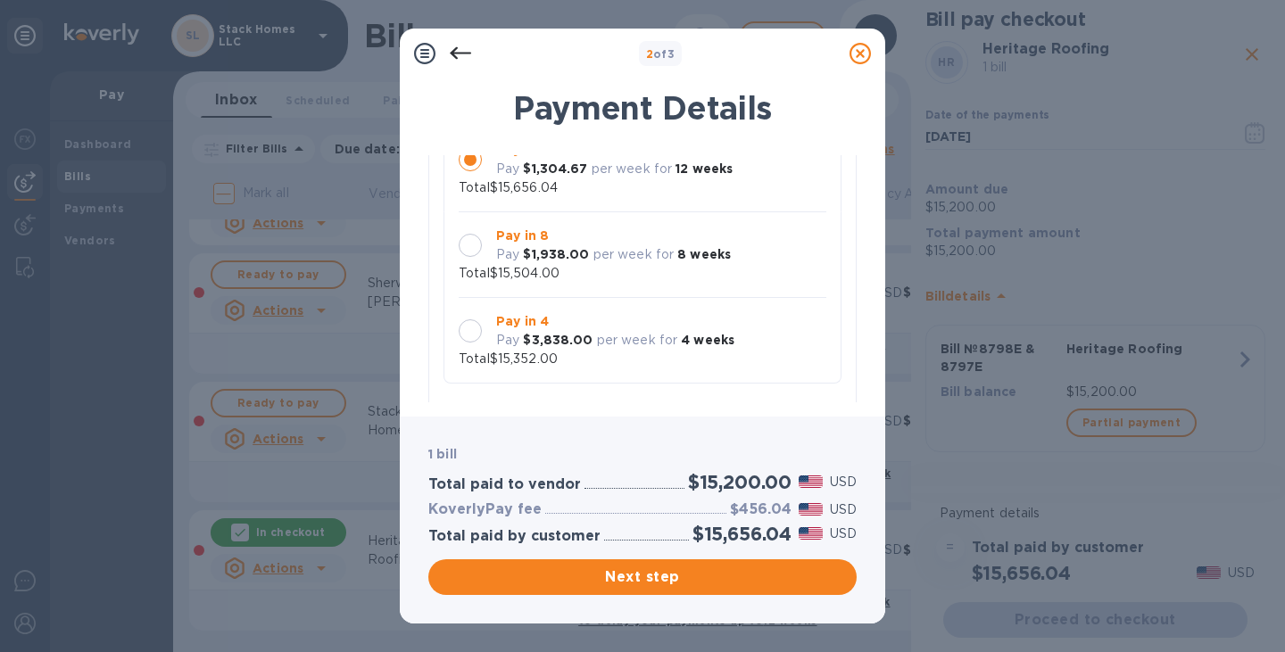
scroll to position [0, 0]
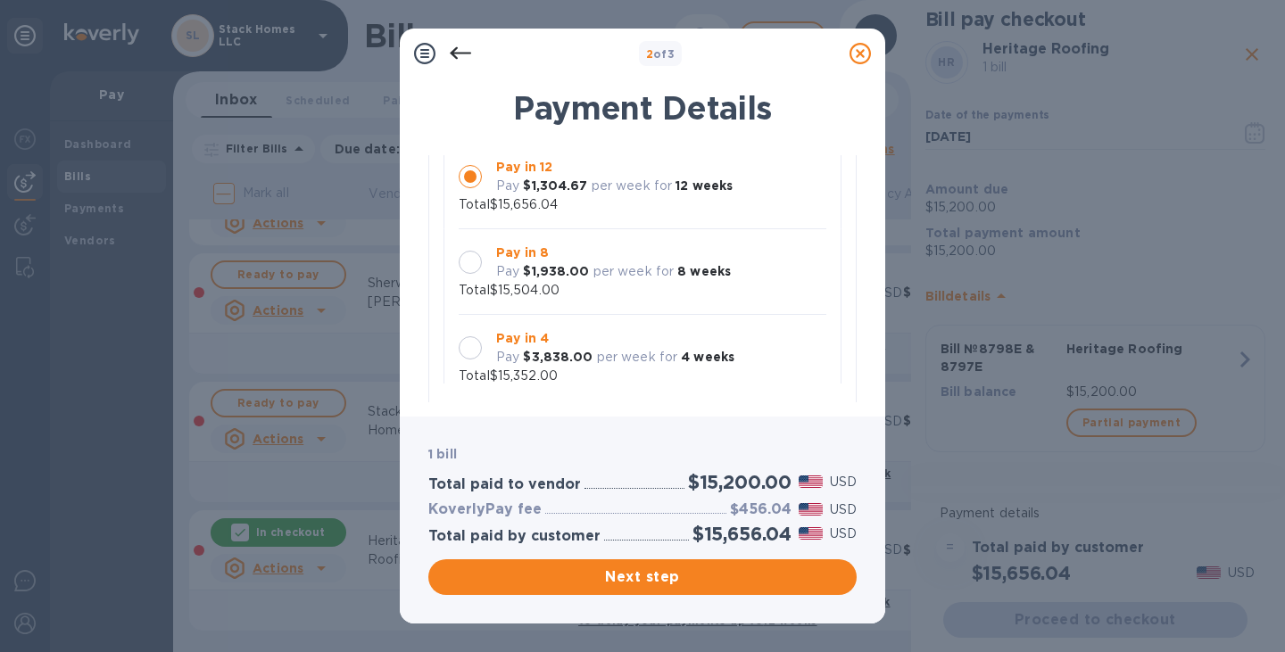
click at [868, 55] on icon at bounding box center [860, 53] width 21 height 21
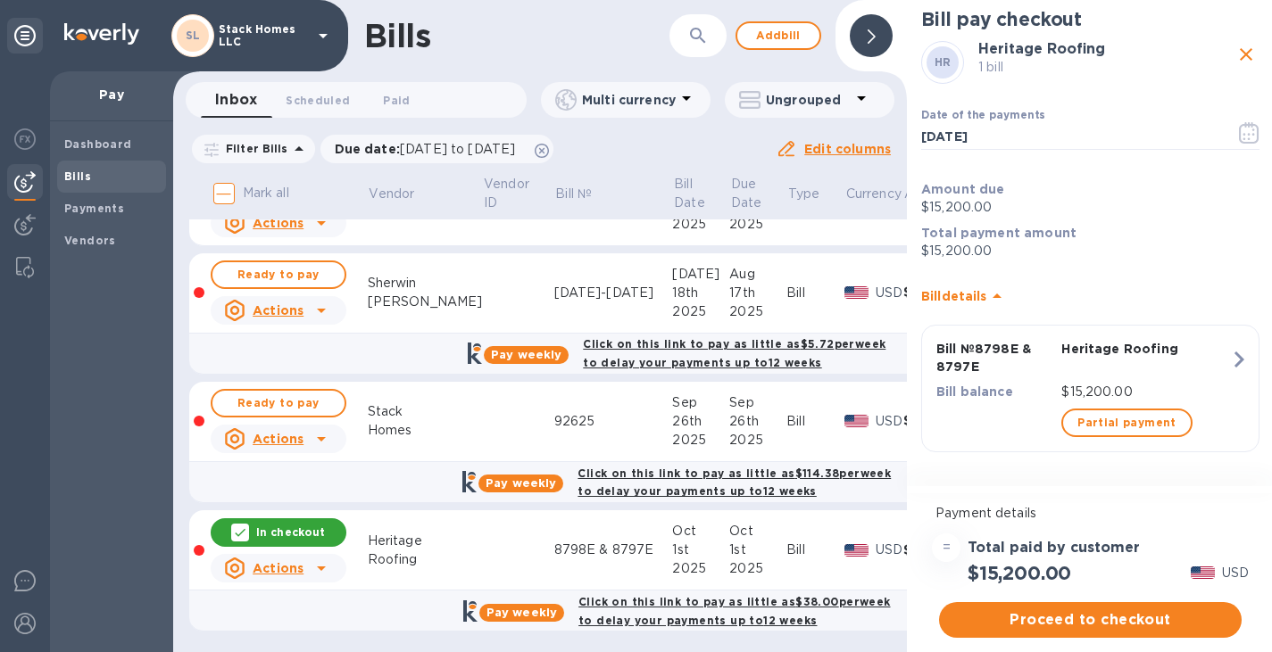
click at [879, 38] on div at bounding box center [871, 35] width 43 height 43
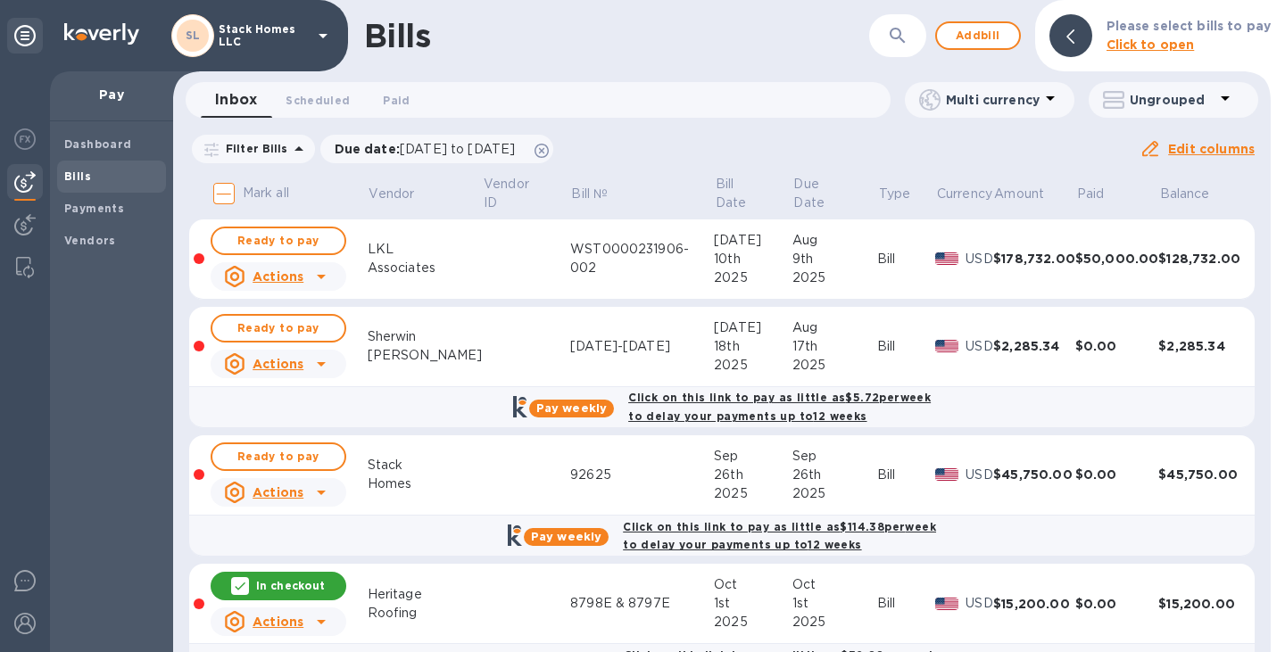
click at [513, 253] on td at bounding box center [526, 260] width 88 height 80
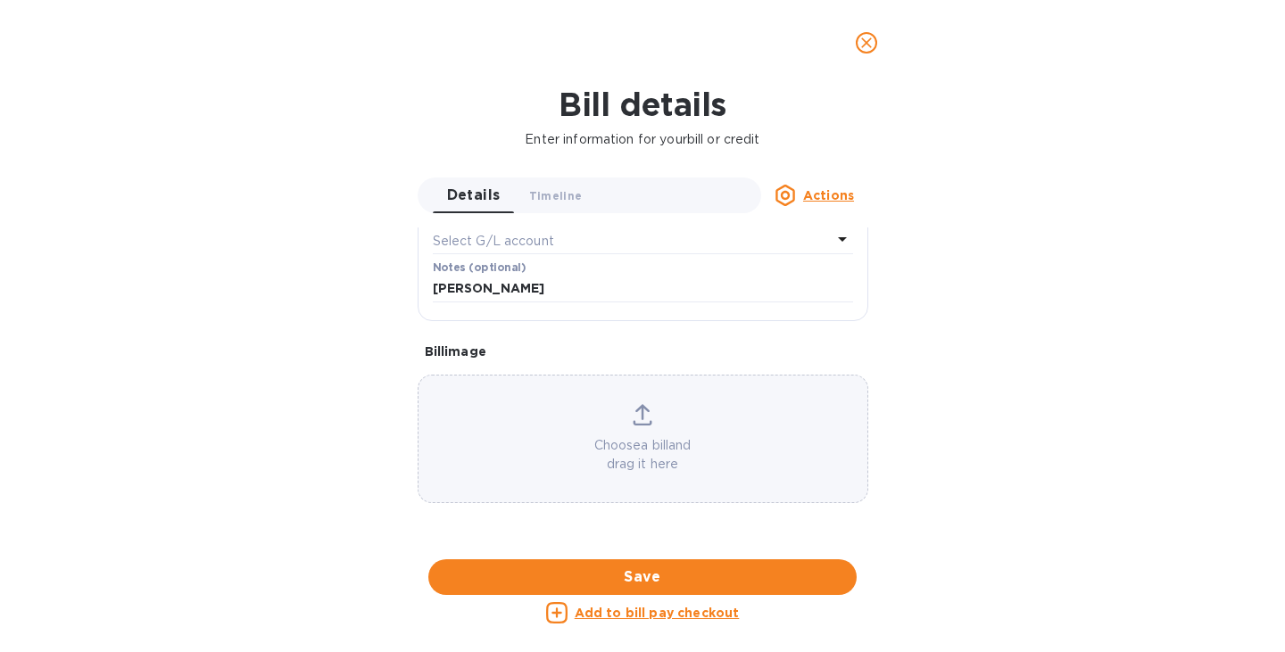
scroll to position [803, 0]
click at [469, 546] on div at bounding box center [643, 560] width 451 height 28
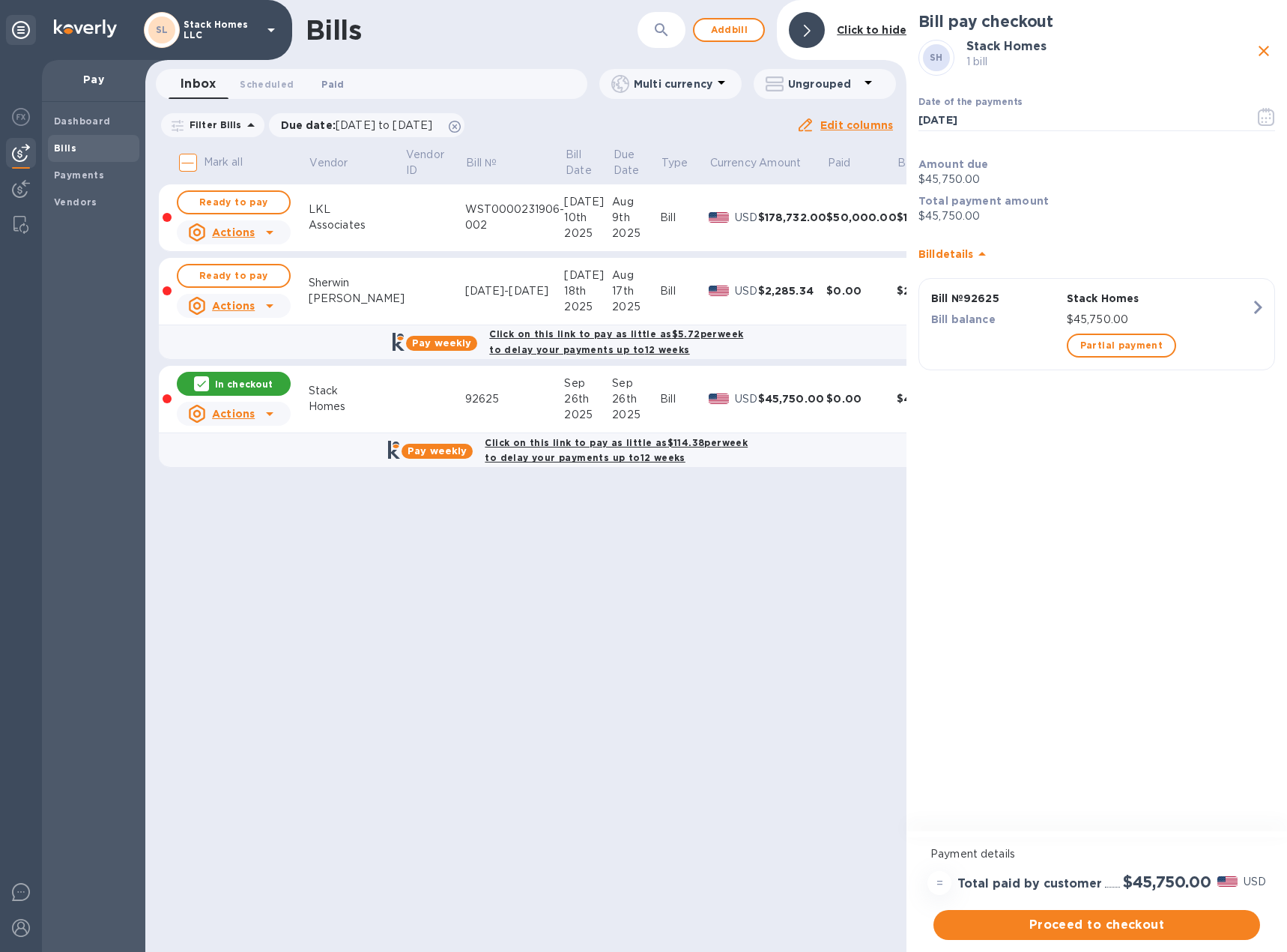
click at [352, 81] on button "Paid 0" at bounding box center [332, 84] width 54 height 30
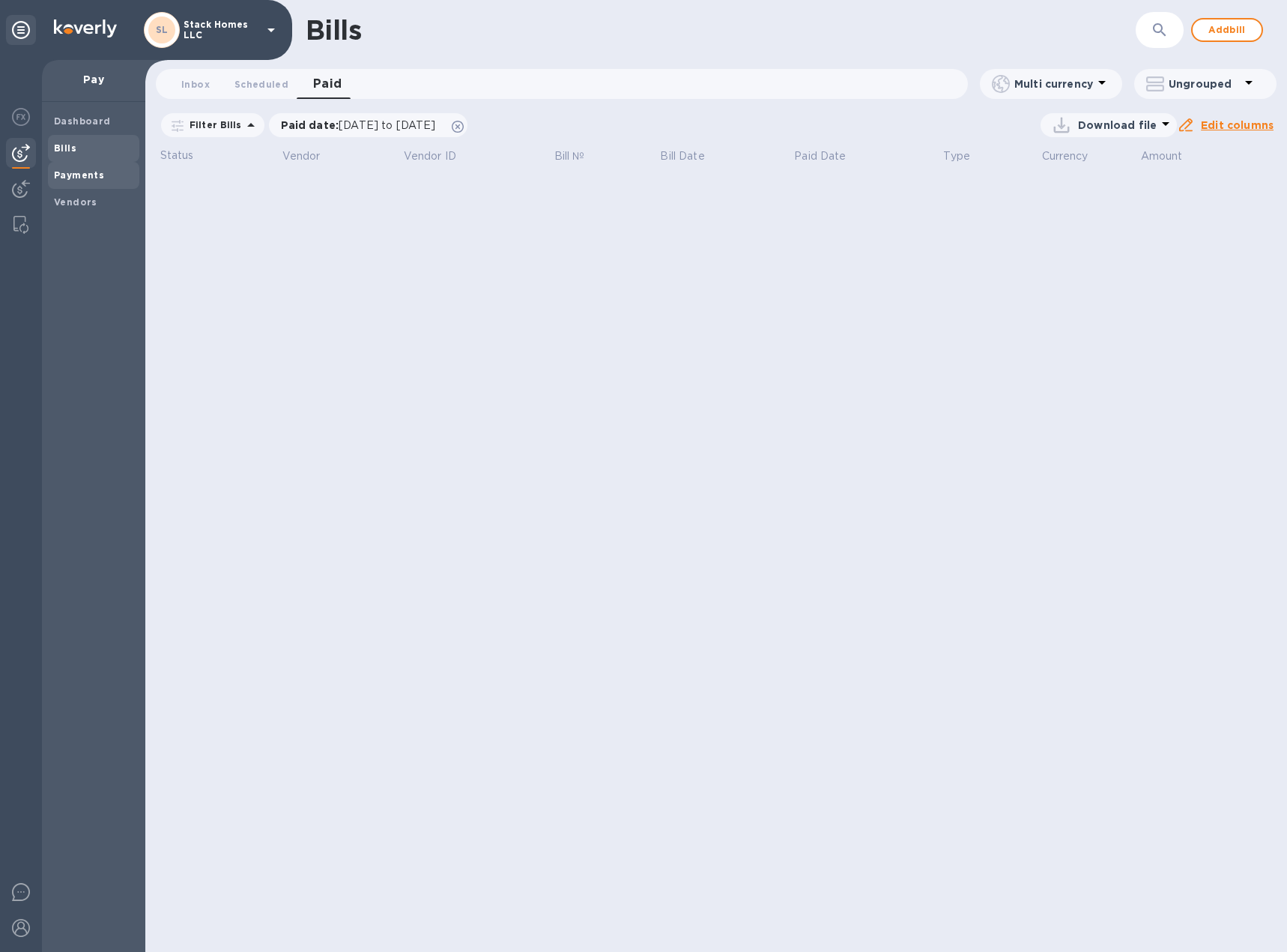
click at [111, 174] on span "Payments" at bounding box center [93, 175] width 80 height 15
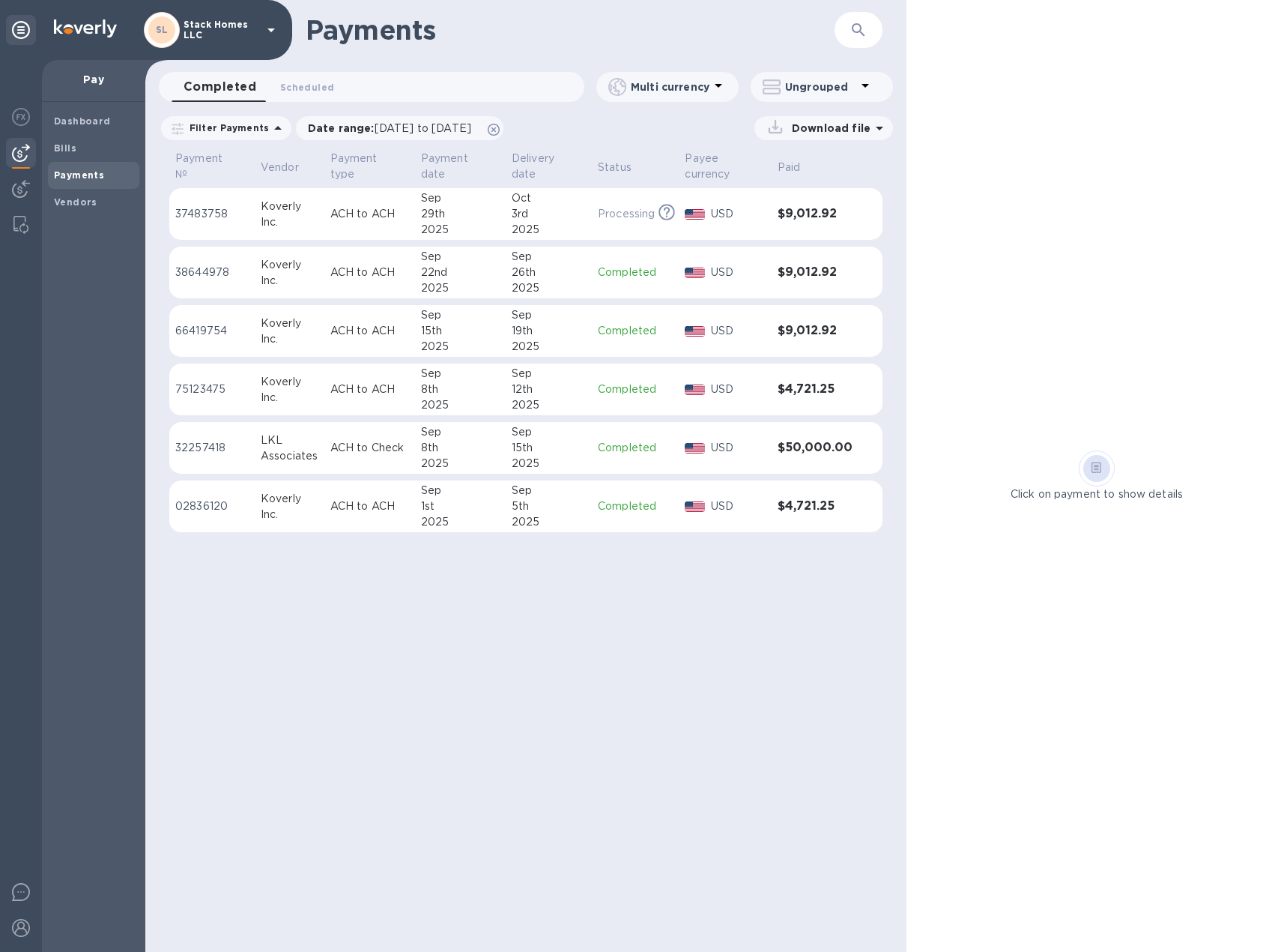
click at [449, 390] on div "8th" at bounding box center [461, 389] width 79 height 16
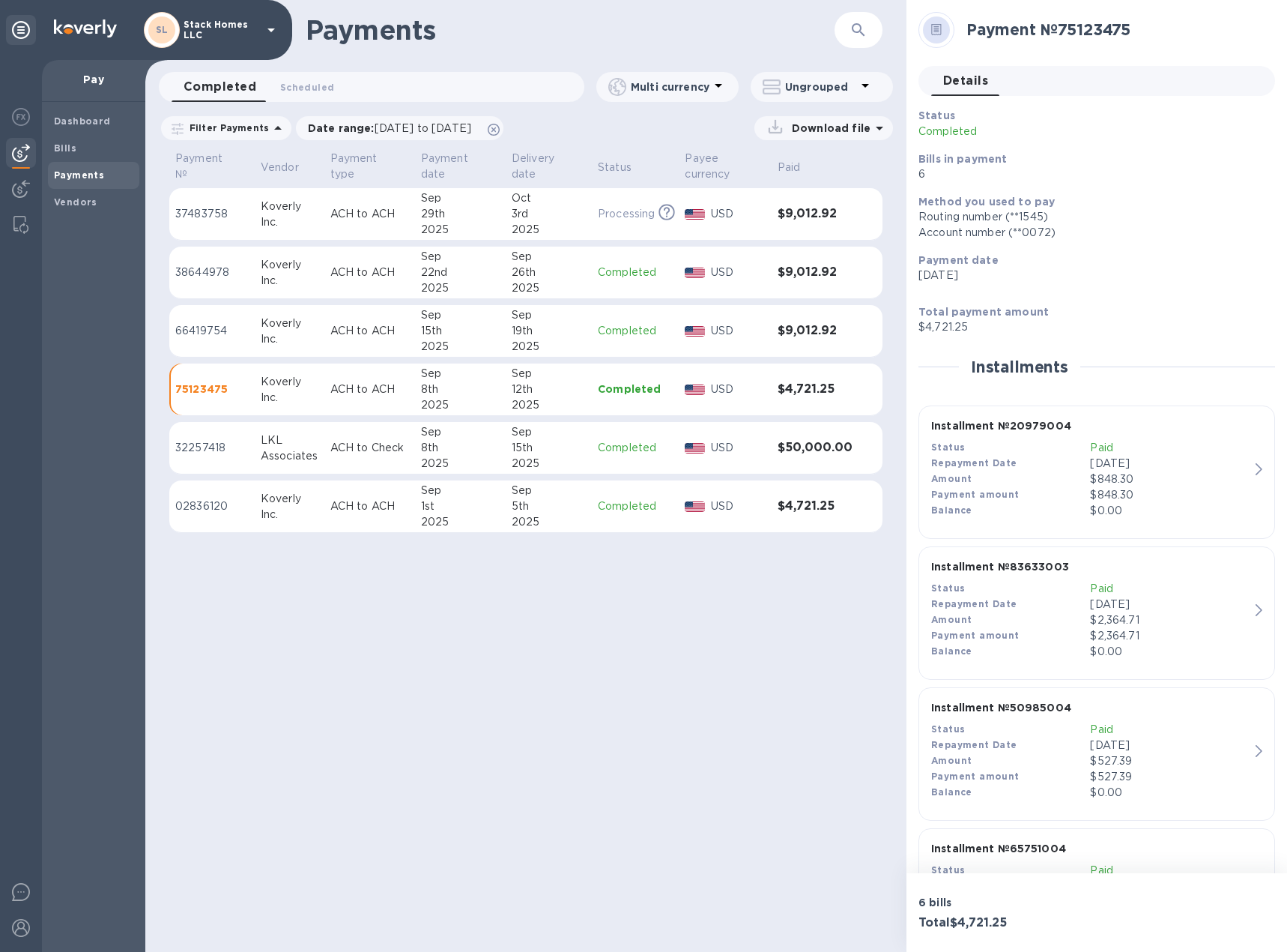
click at [993, 462] on b "Repayment Date" at bounding box center [974, 462] width 86 height 11
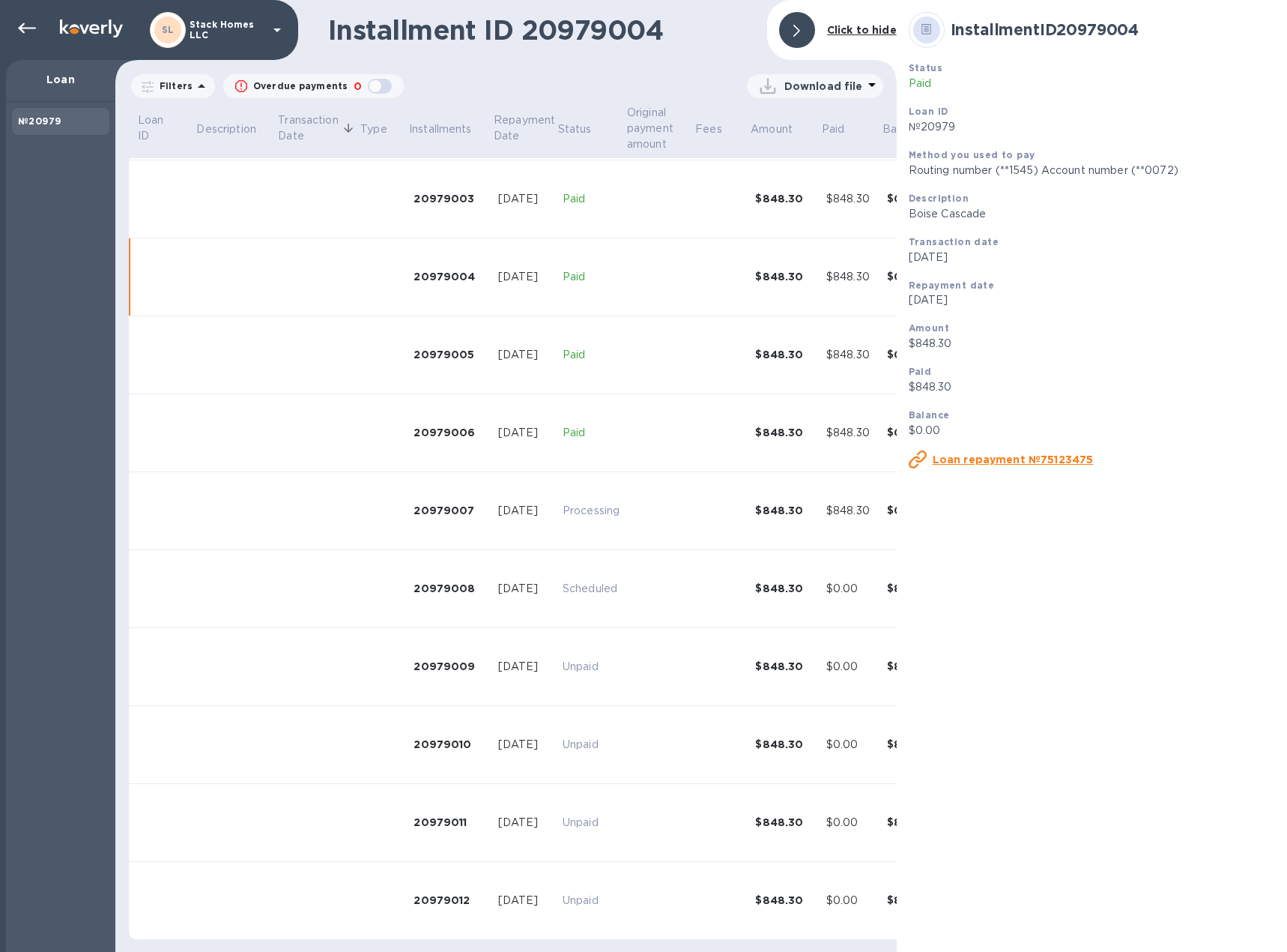
scroll to position [246, 0]
click at [786, 32] on div at bounding box center [797, 29] width 36 height 36
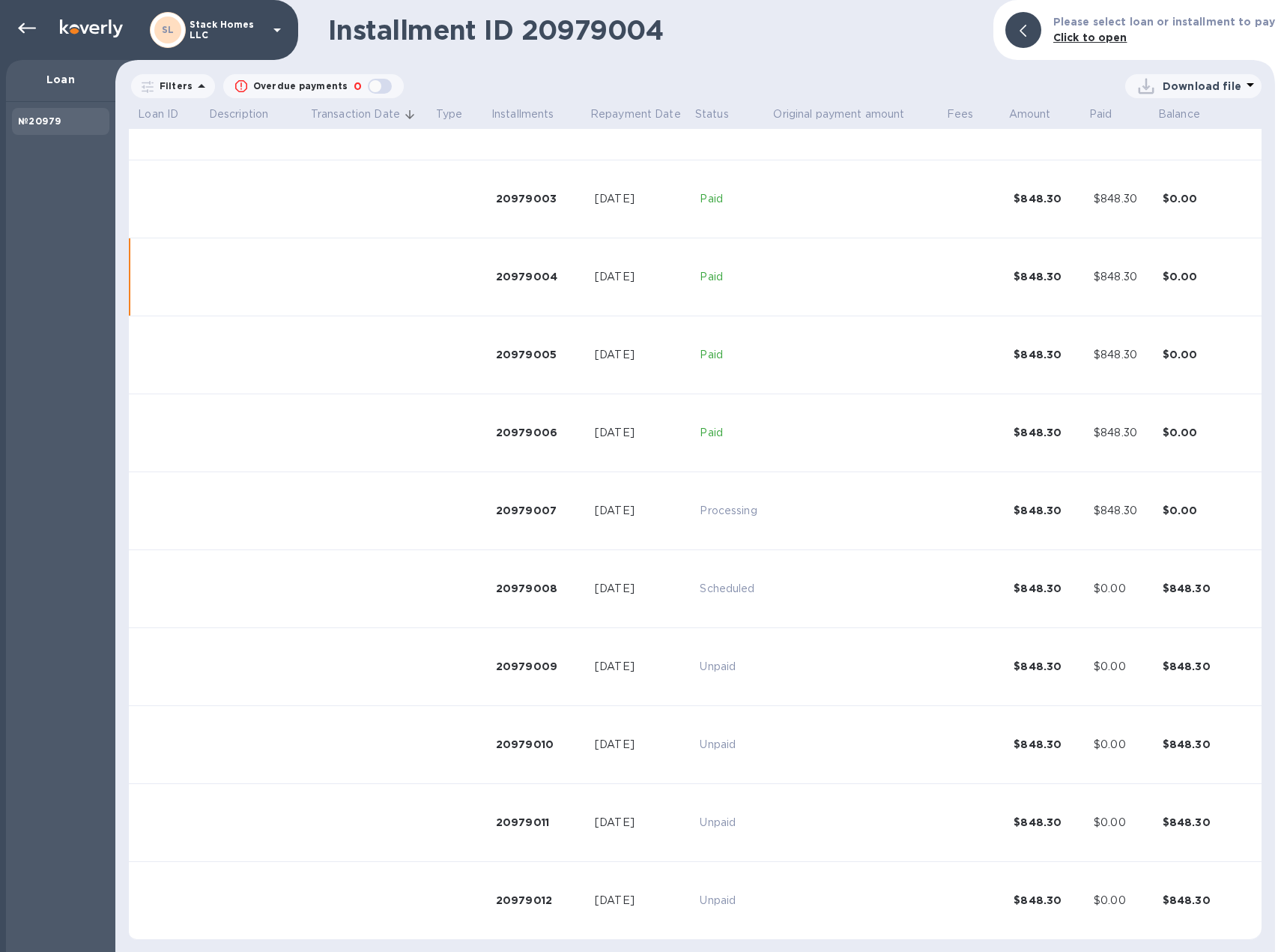
scroll to position [206, 0]
click at [65, 76] on p "Loan" at bounding box center [60, 80] width 86 height 15
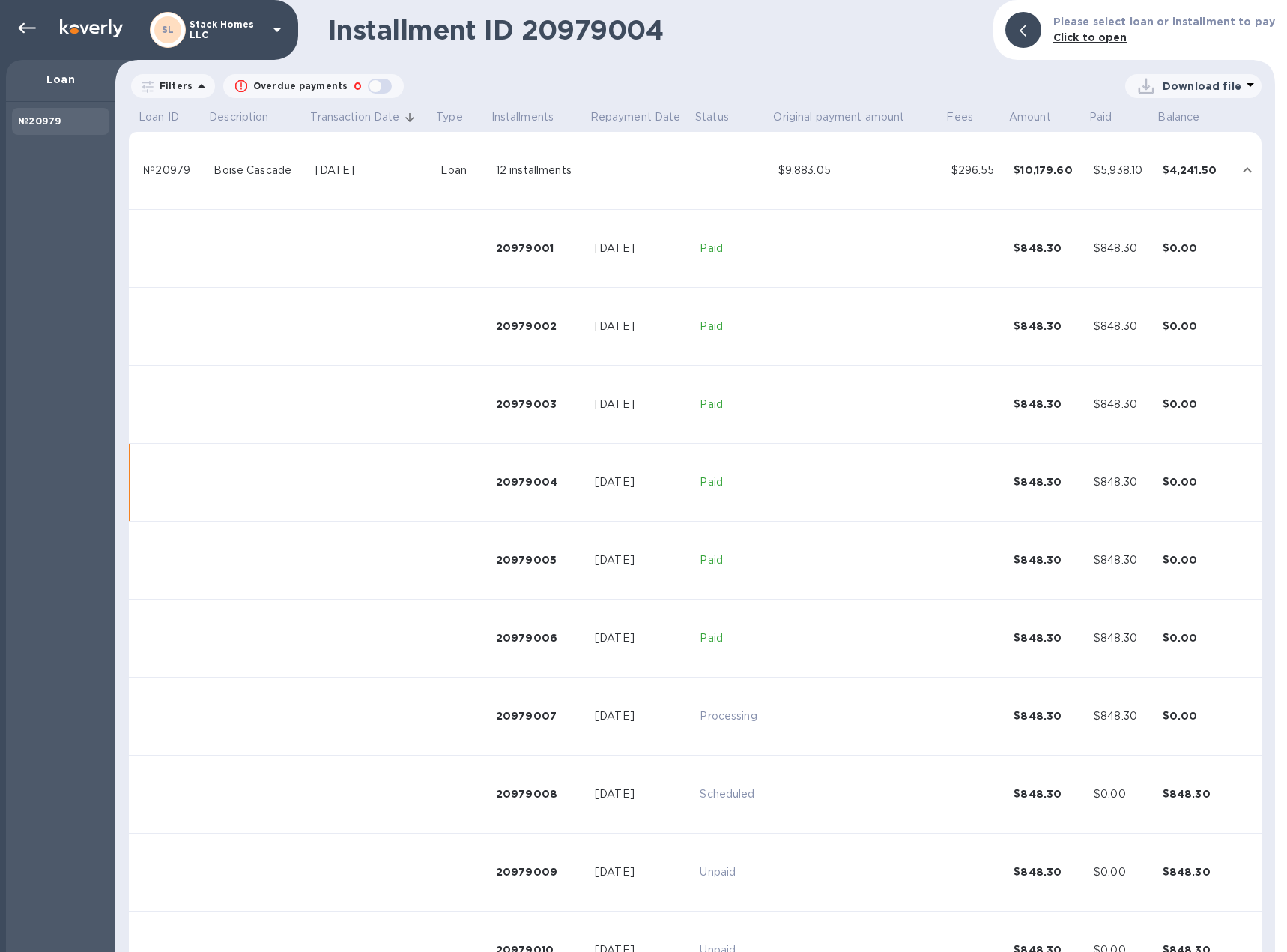
click at [447, 165] on div "Loan" at bounding box center [462, 170] width 43 height 16
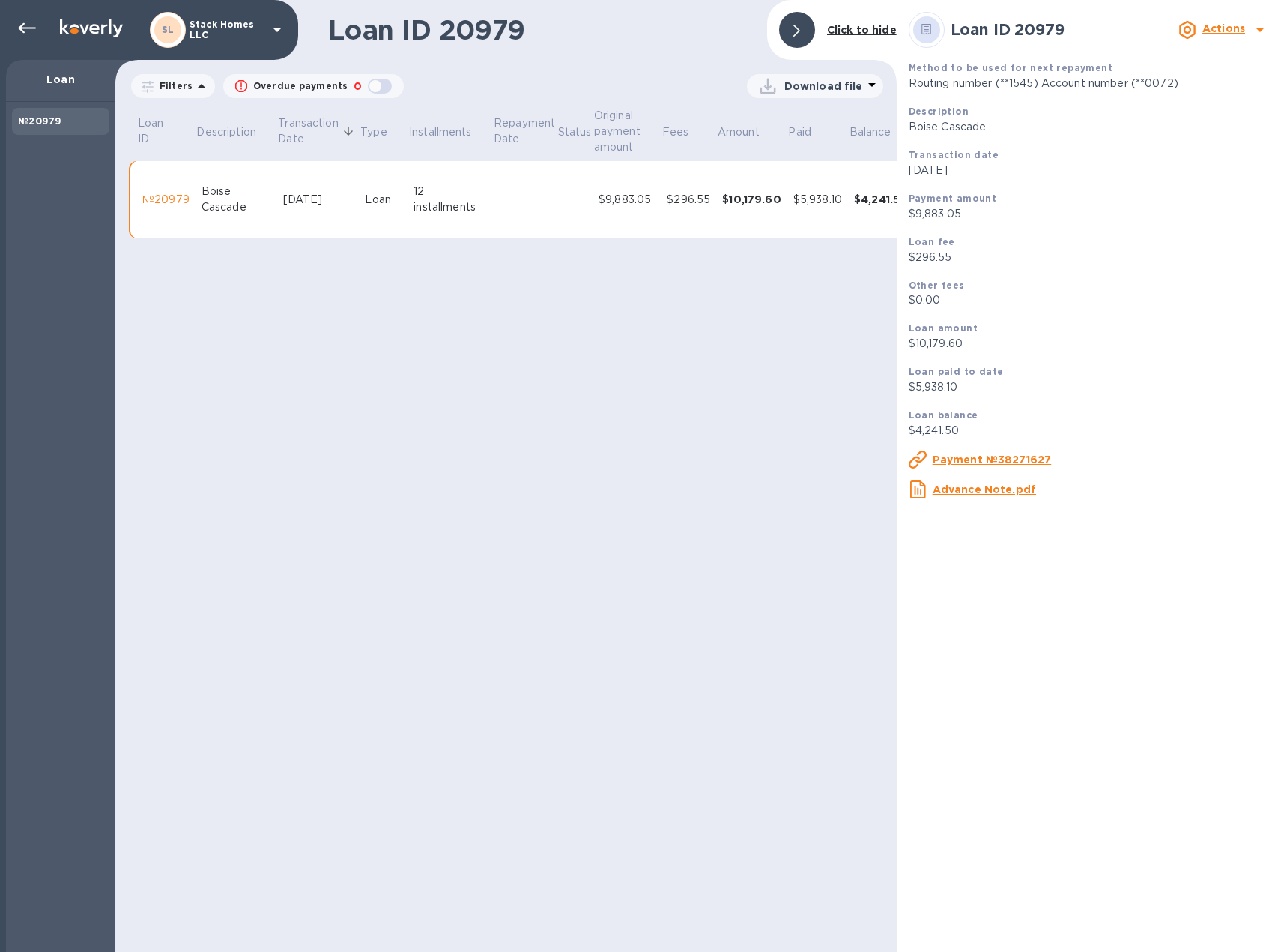
click at [797, 27] on icon at bounding box center [797, 30] width 7 height 12
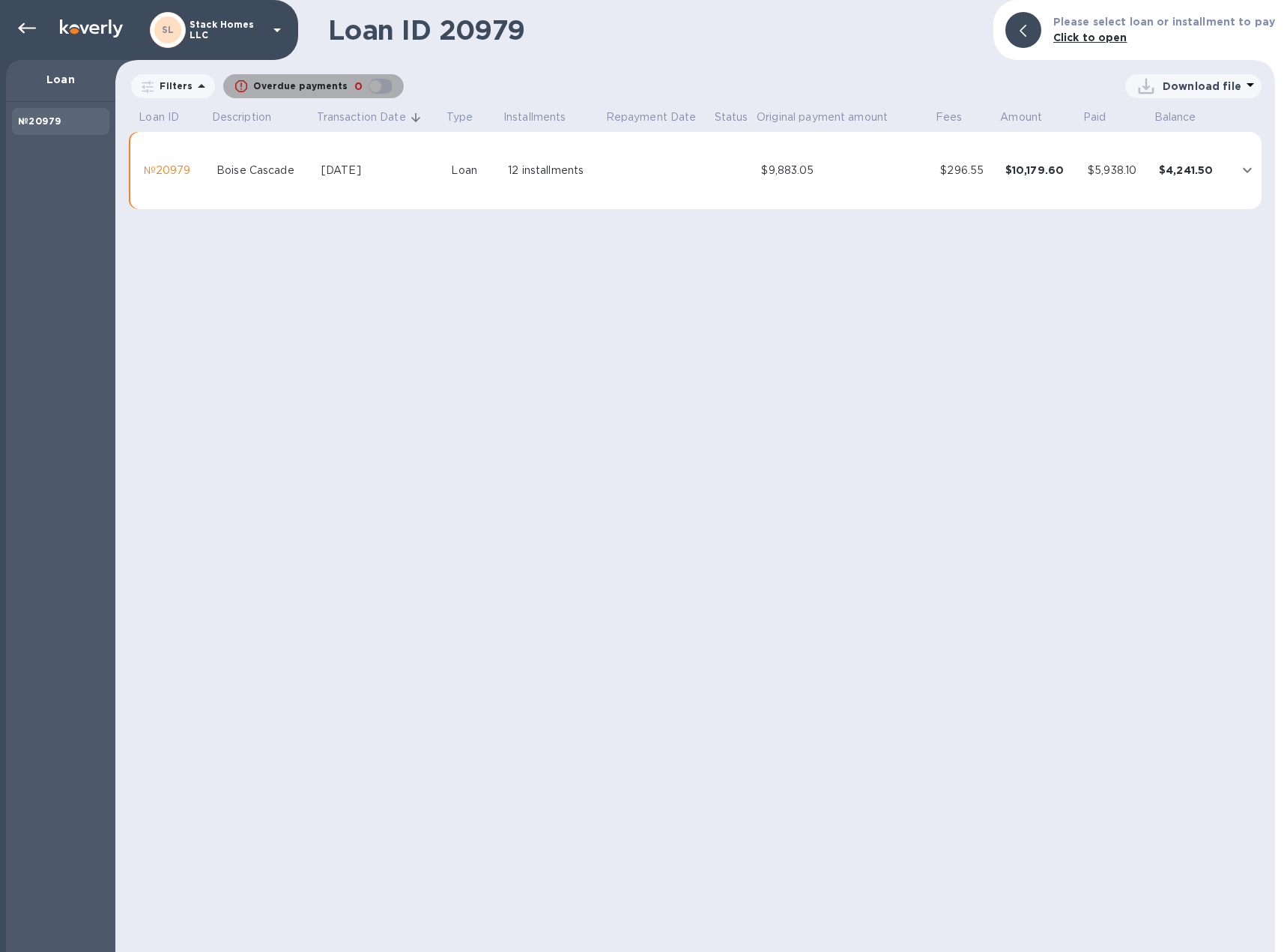
click at [370, 81] on div "button" at bounding box center [380, 86] width 30 height 21
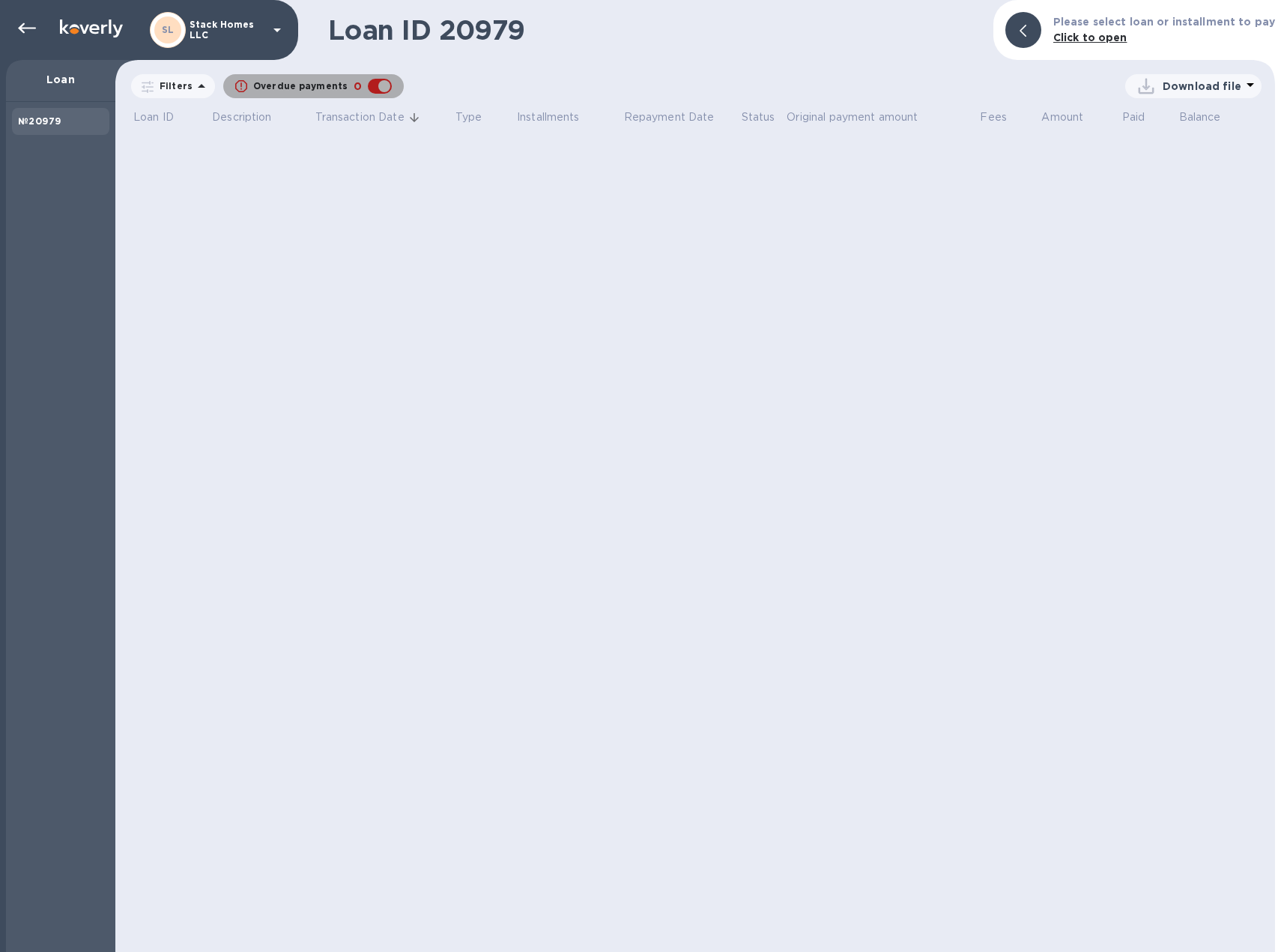
click at [370, 81] on div "button" at bounding box center [380, 86] width 30 height 21
checkbox input "false"
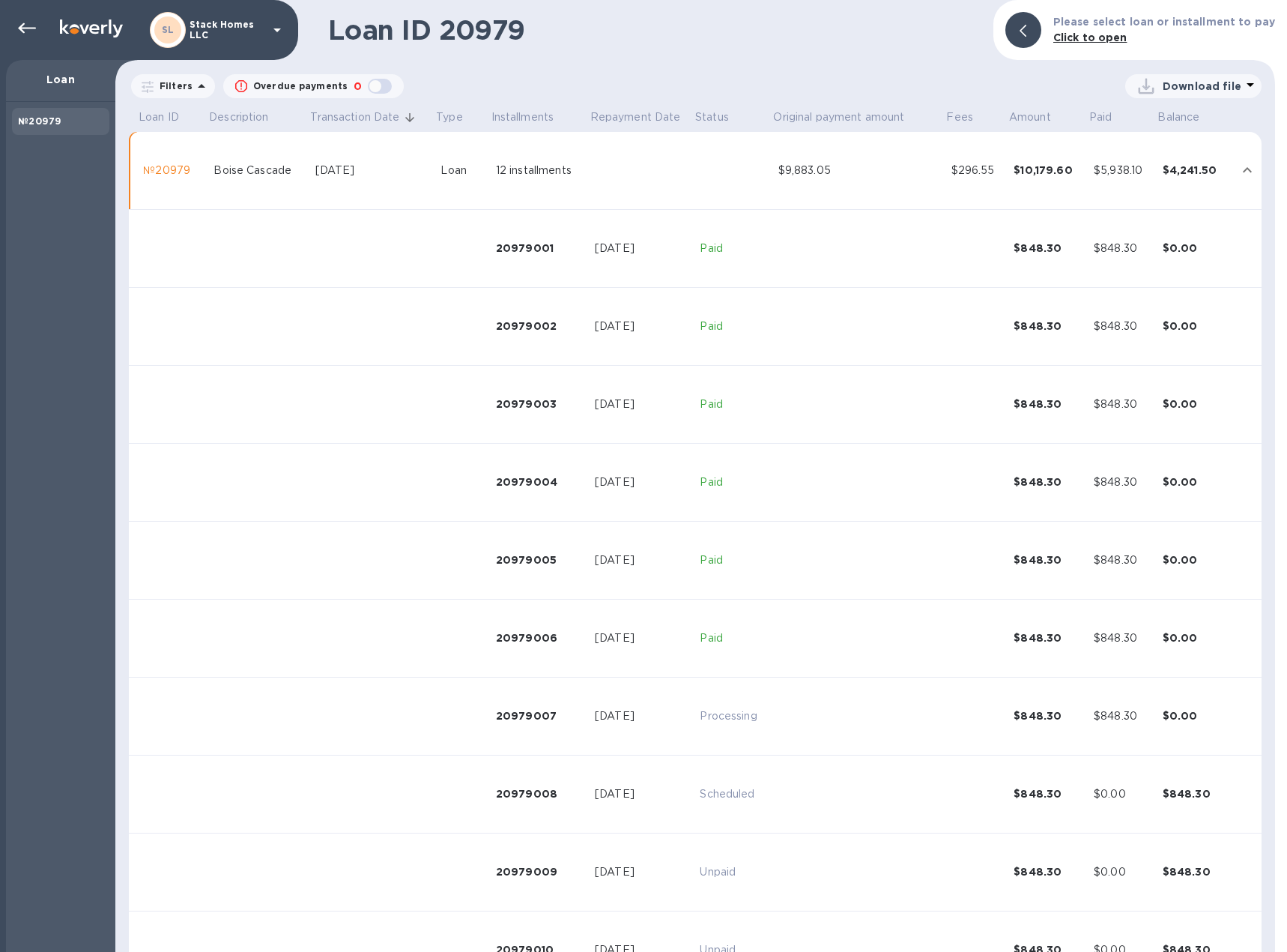
click at [39, 119] on b "№20979" at bounding box center [39, 120] width 43 height 11
click at [50, 85] on p "Loan" at bounding box center [60, 80] width 86 height 15
click at [1071, 31] on b "Click to open" at bounding box center [1091, 37] width 74 height 12
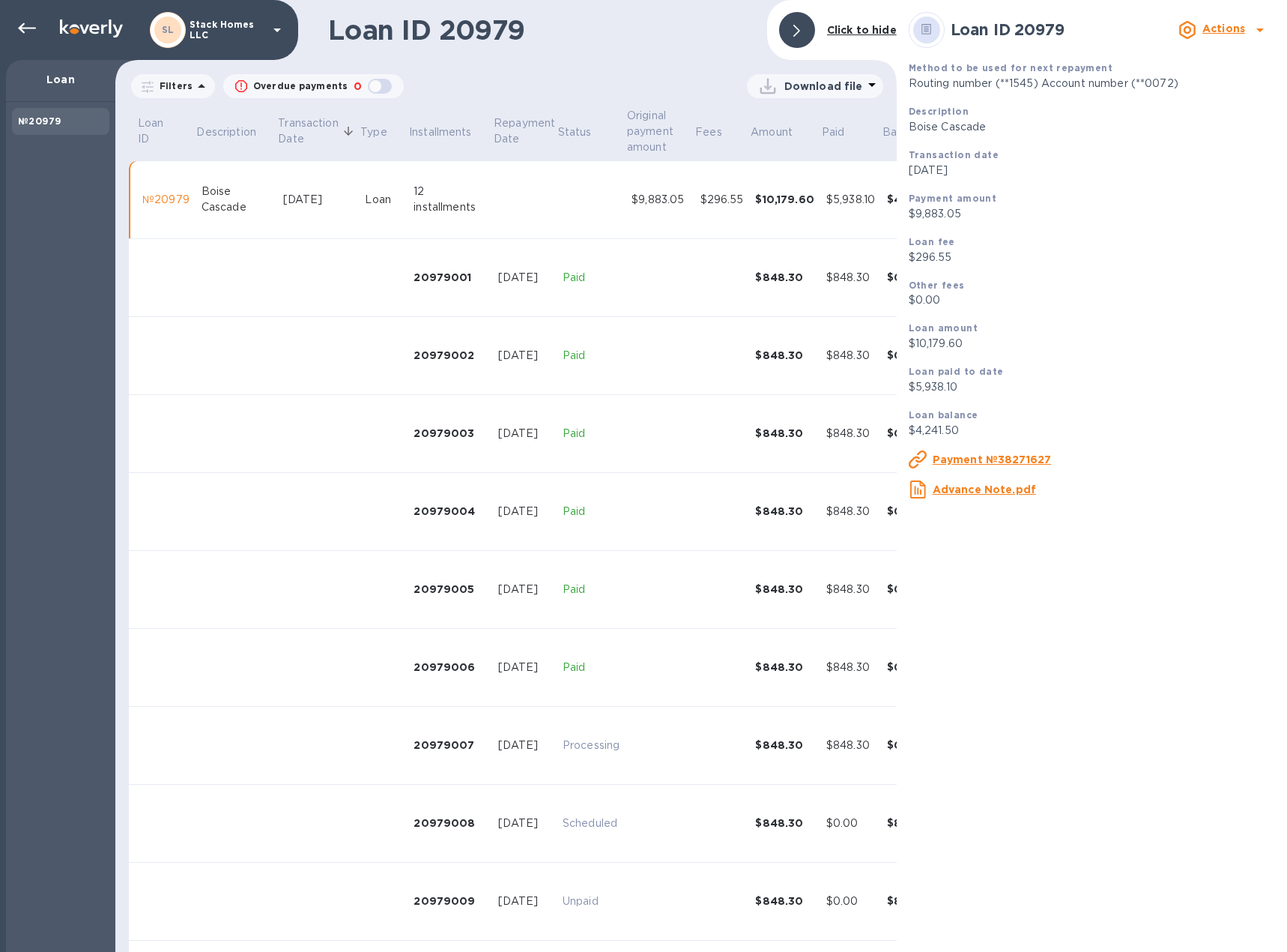
click at [993, 463] on u "Payment №38271627" at bounding box center [992, 459] width 119 height 12
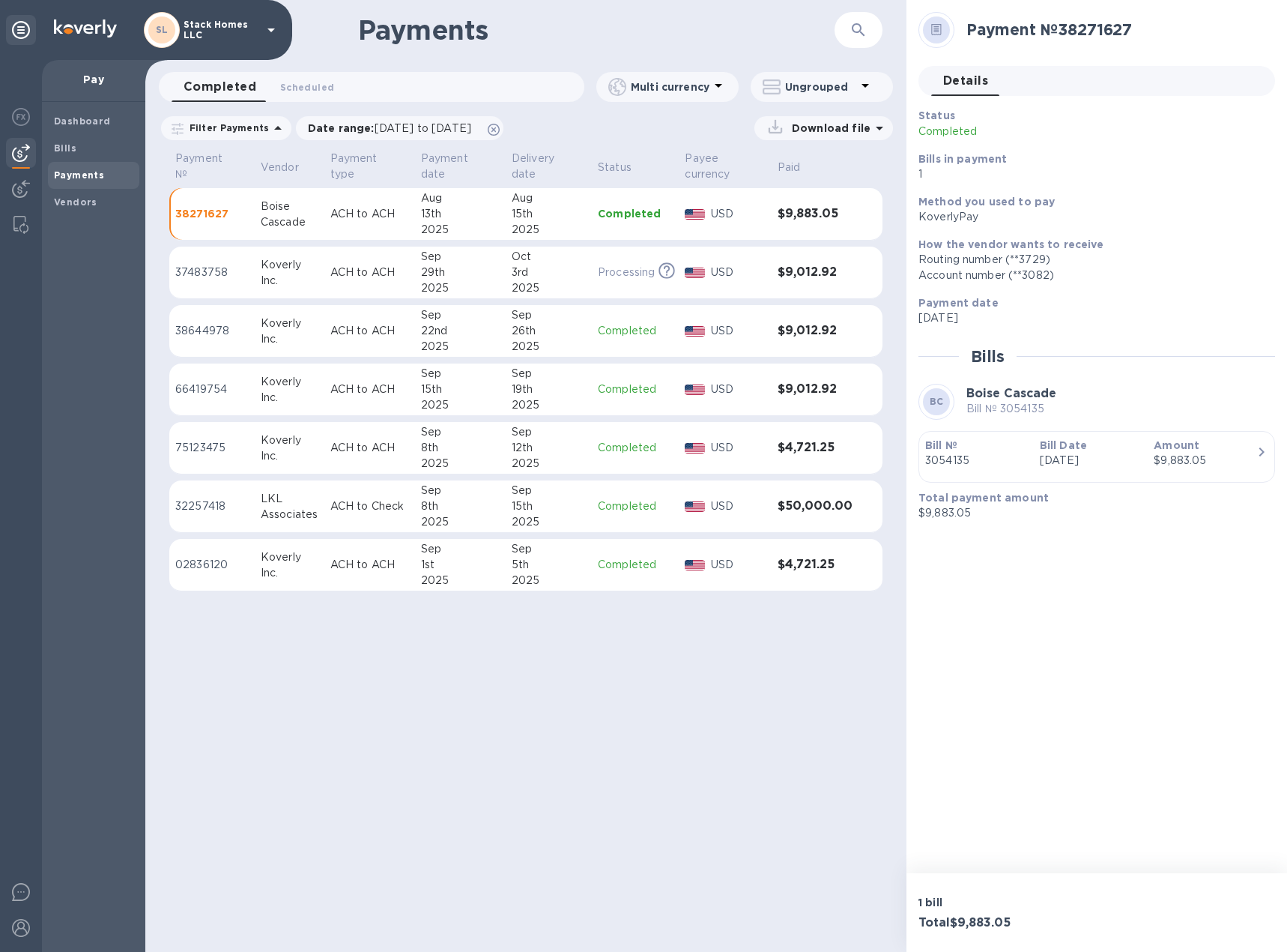
click at [806, 197] on td "$9,883.05" at bounding box center [815, 214] width 87 height 52
click at [771, 269] on td "USD" at bounding box center [725, 273] width 93 height 52
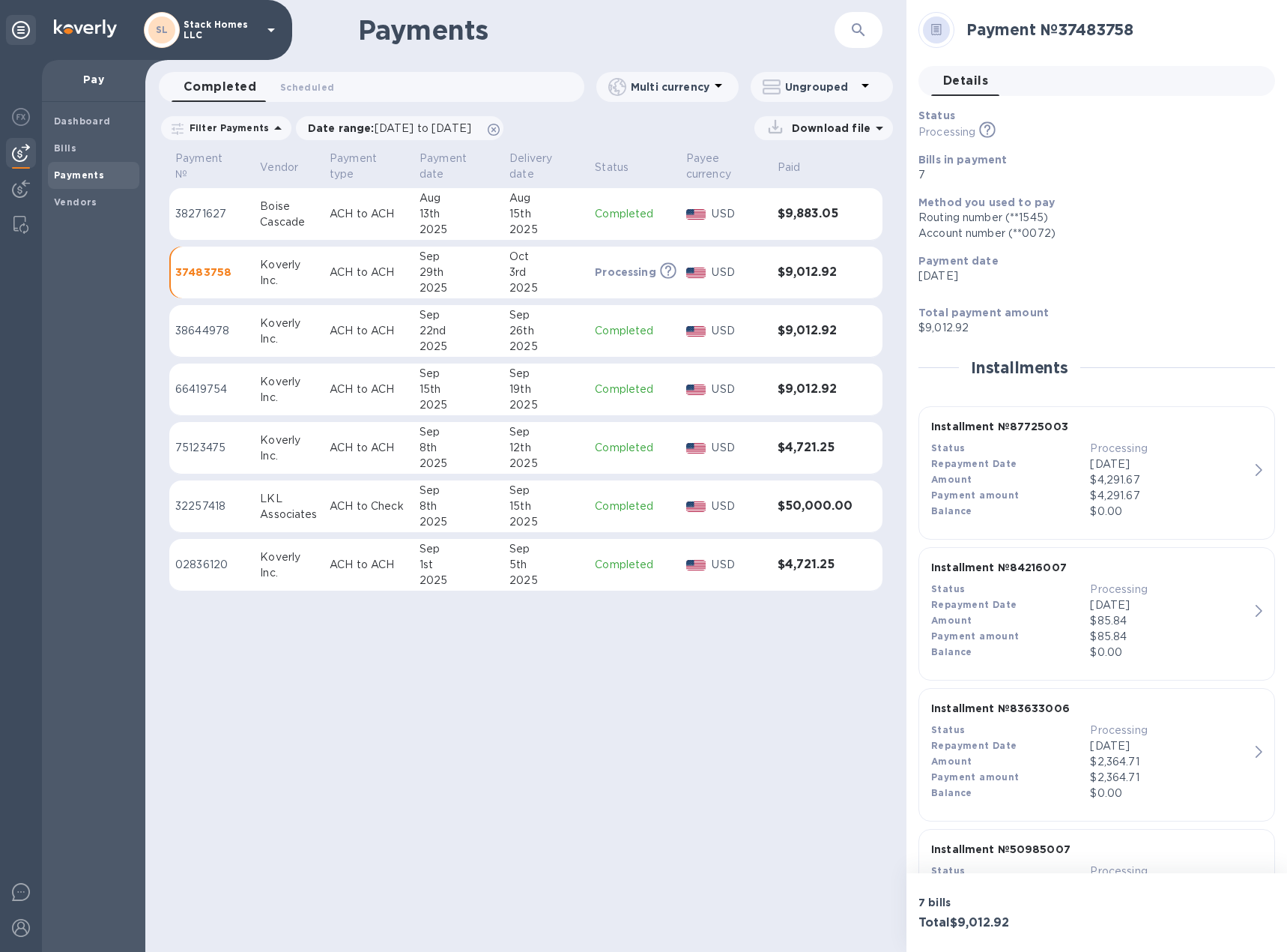
click at [1119, 505] on p "$0.00" at bounding box center [1169, 511] width 159 height 16
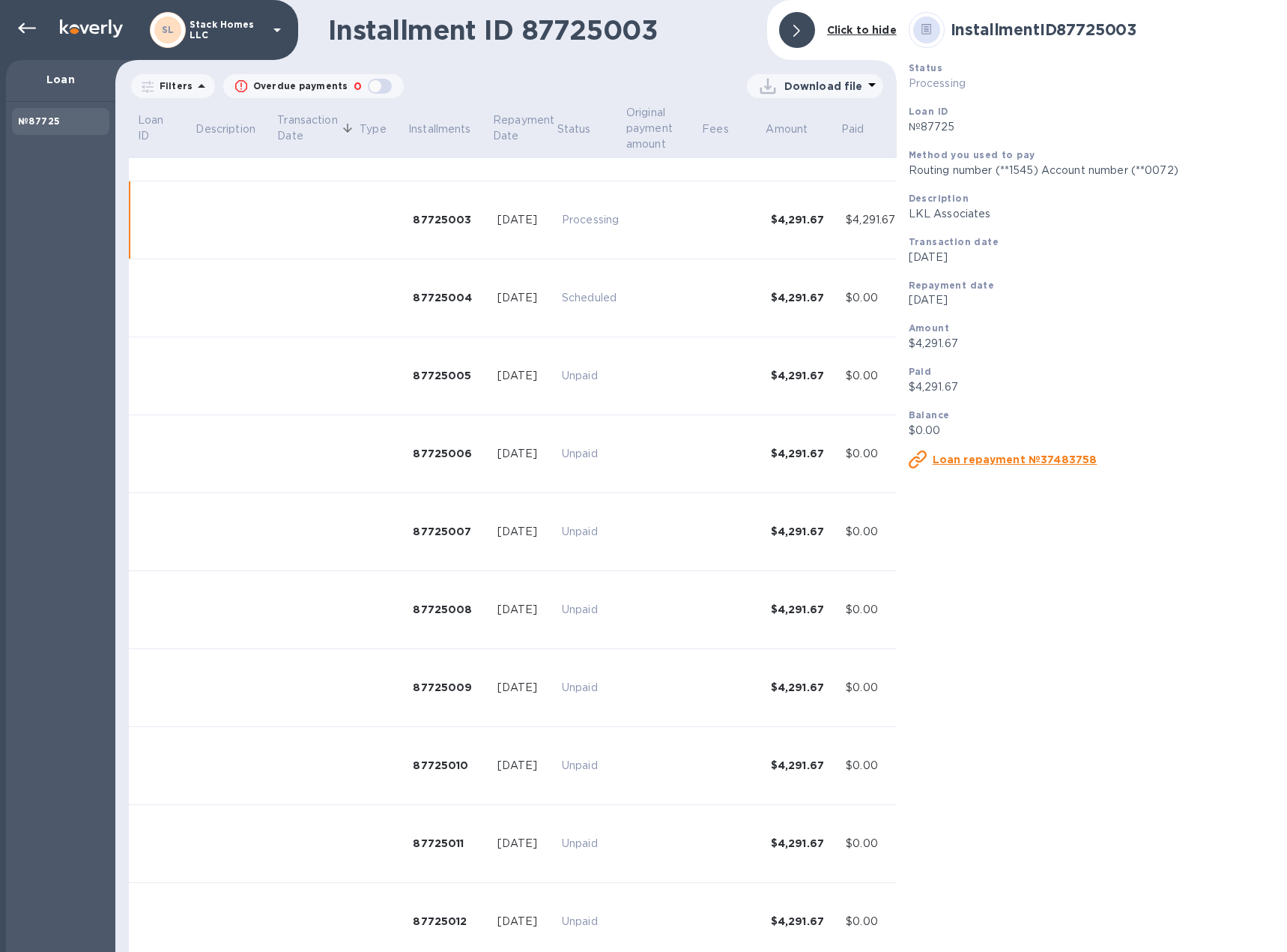
click at [798, 28] on icon at bounding box center [797, 30] width 7 height 12
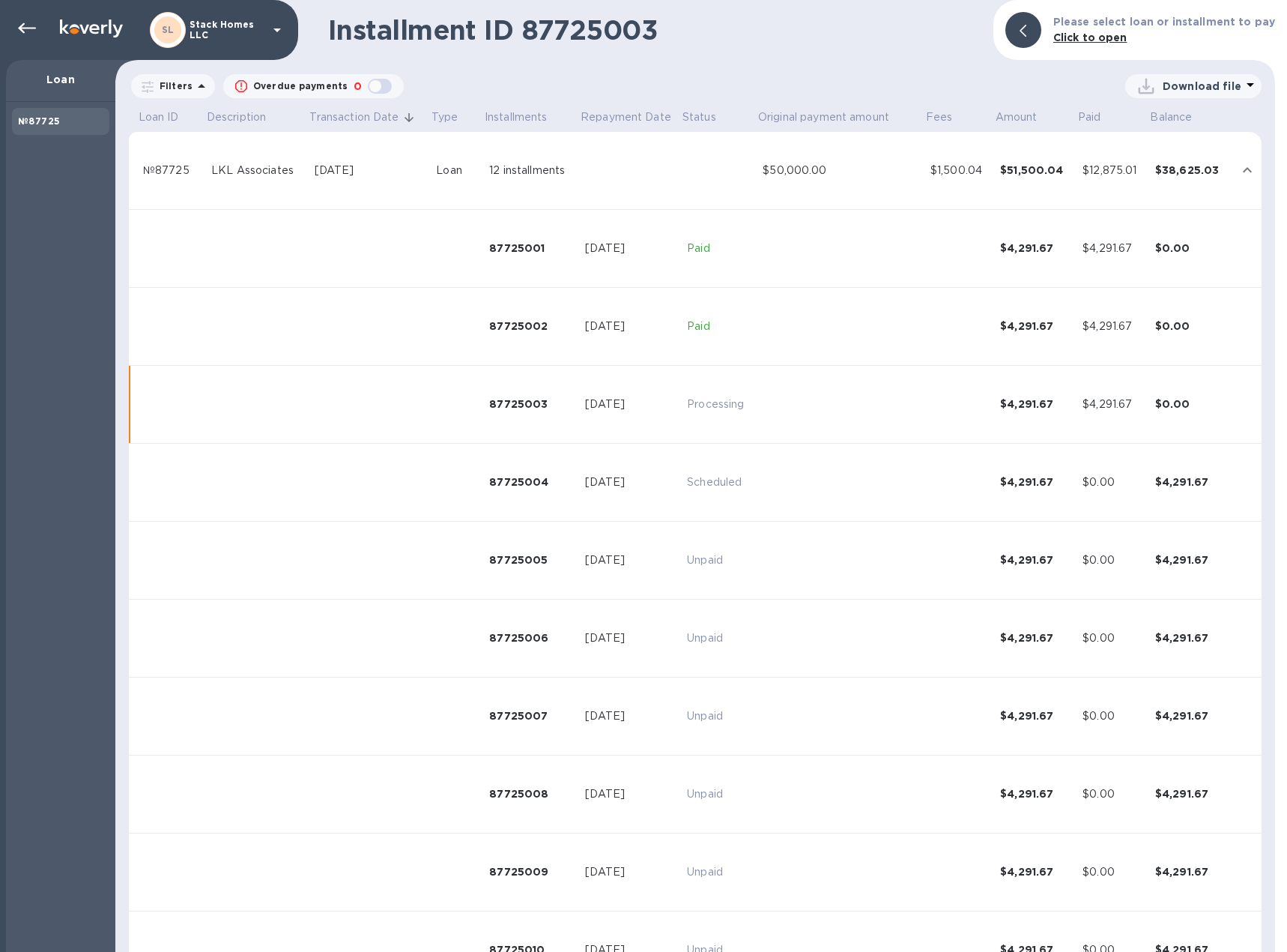
click at [363, 143] on td "[DATE]" at bounding box center [369, 170] width 122 height 78
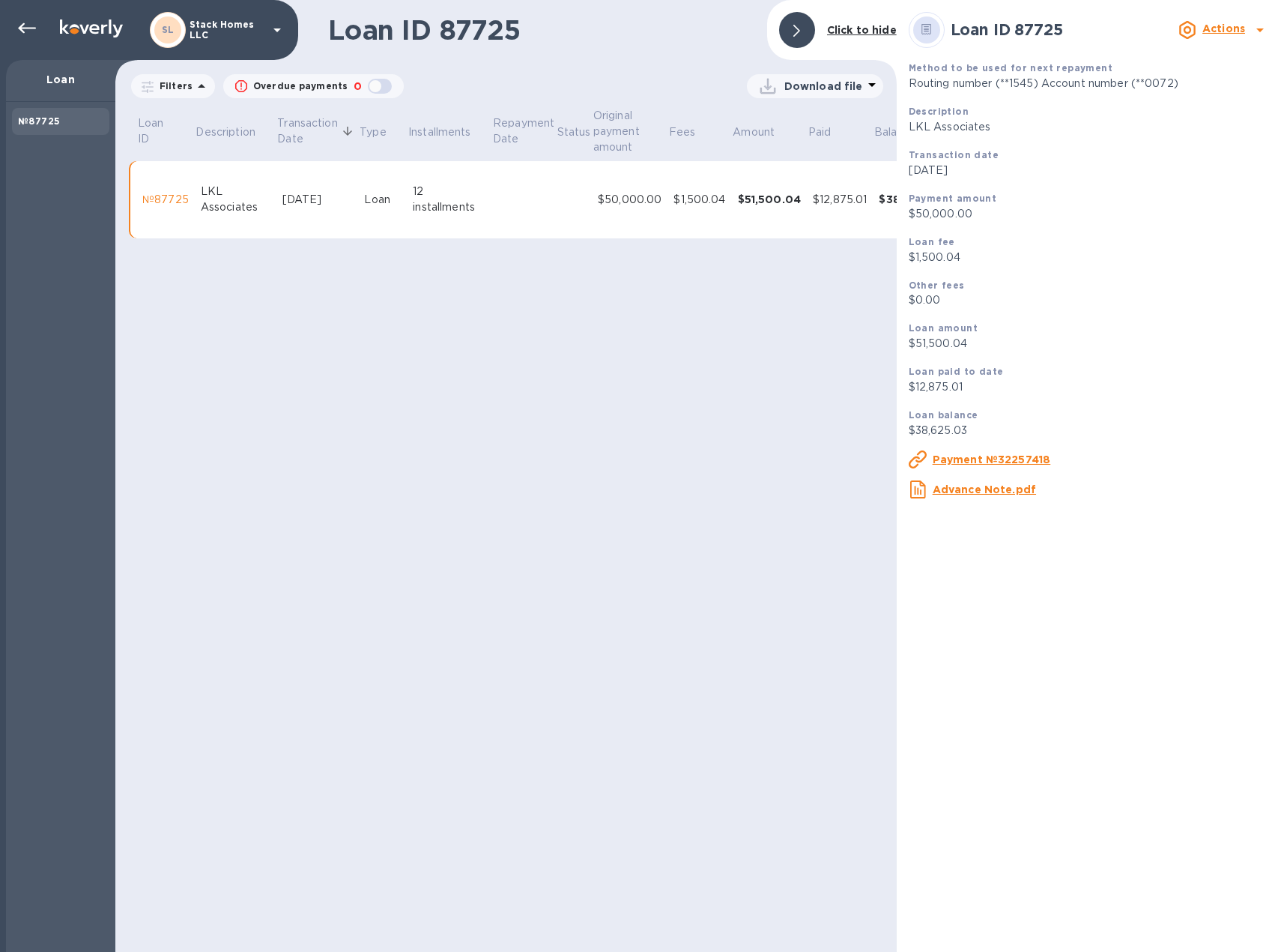
click at [958, 493] on u "Advance Note.pdf" at bounding box center [984, 489] width 103 height 12
click at [473, 468] on div "Loan ID 87725 Click to hide Filters Overdue payments 0 Download file Loan ID De…" at bounding box center [505, 476] width 782 height 952
click at [796, 24] on span at bounding box center [797, 30] width 7 height 14
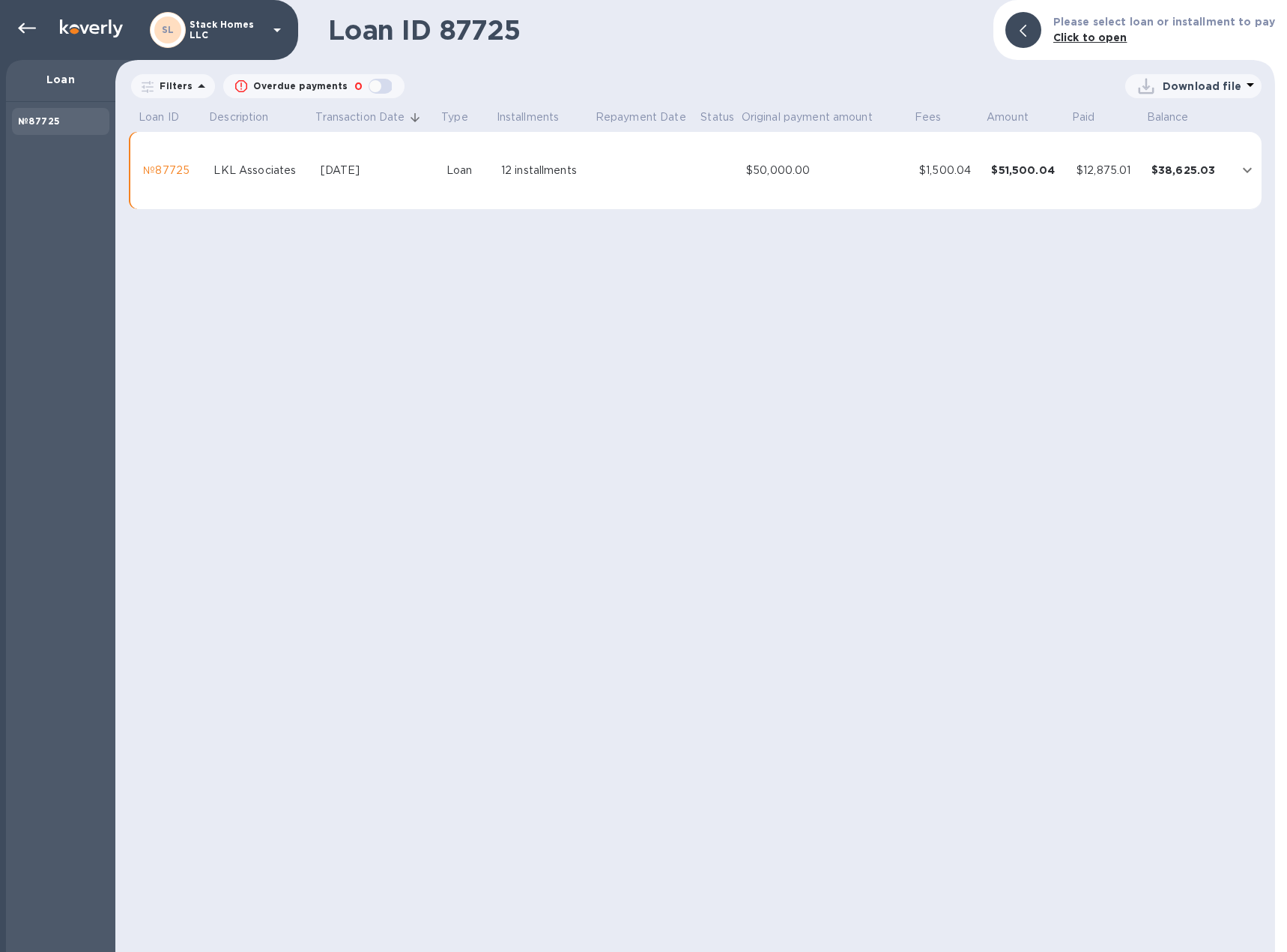
click at [828, 152] on td "$50,000.00" at bounding box center [827, 170] width 173 height 78
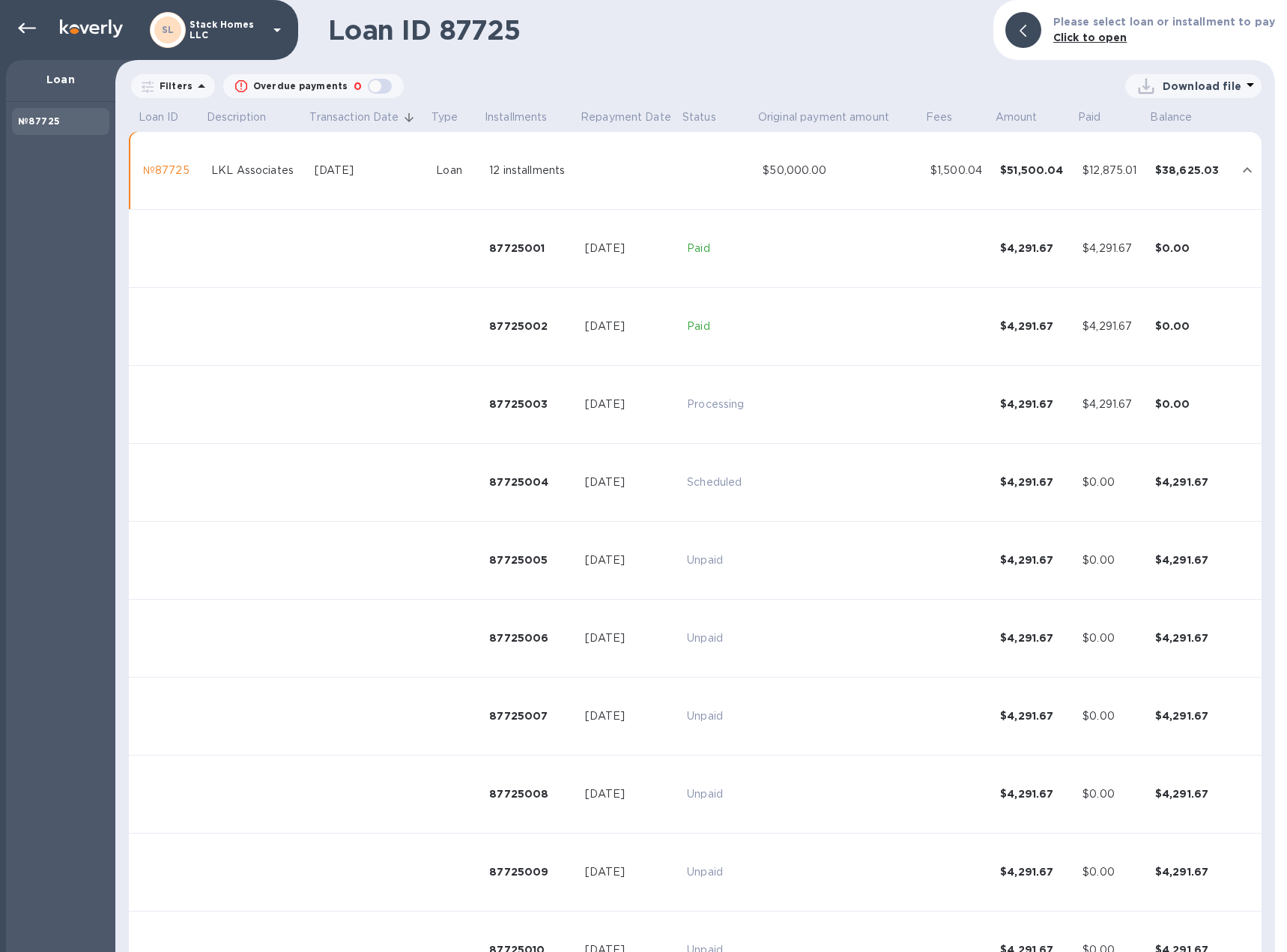
click at [83, 119] on div "№87725" at bounding box center [60, 122] width 86 height 15
click at [60, 70] on div "Loan" at bounding box center [60, 81] width 109 height 42
click at [19, 24] on icon at bounding box center [26, 28] width 18 height 18
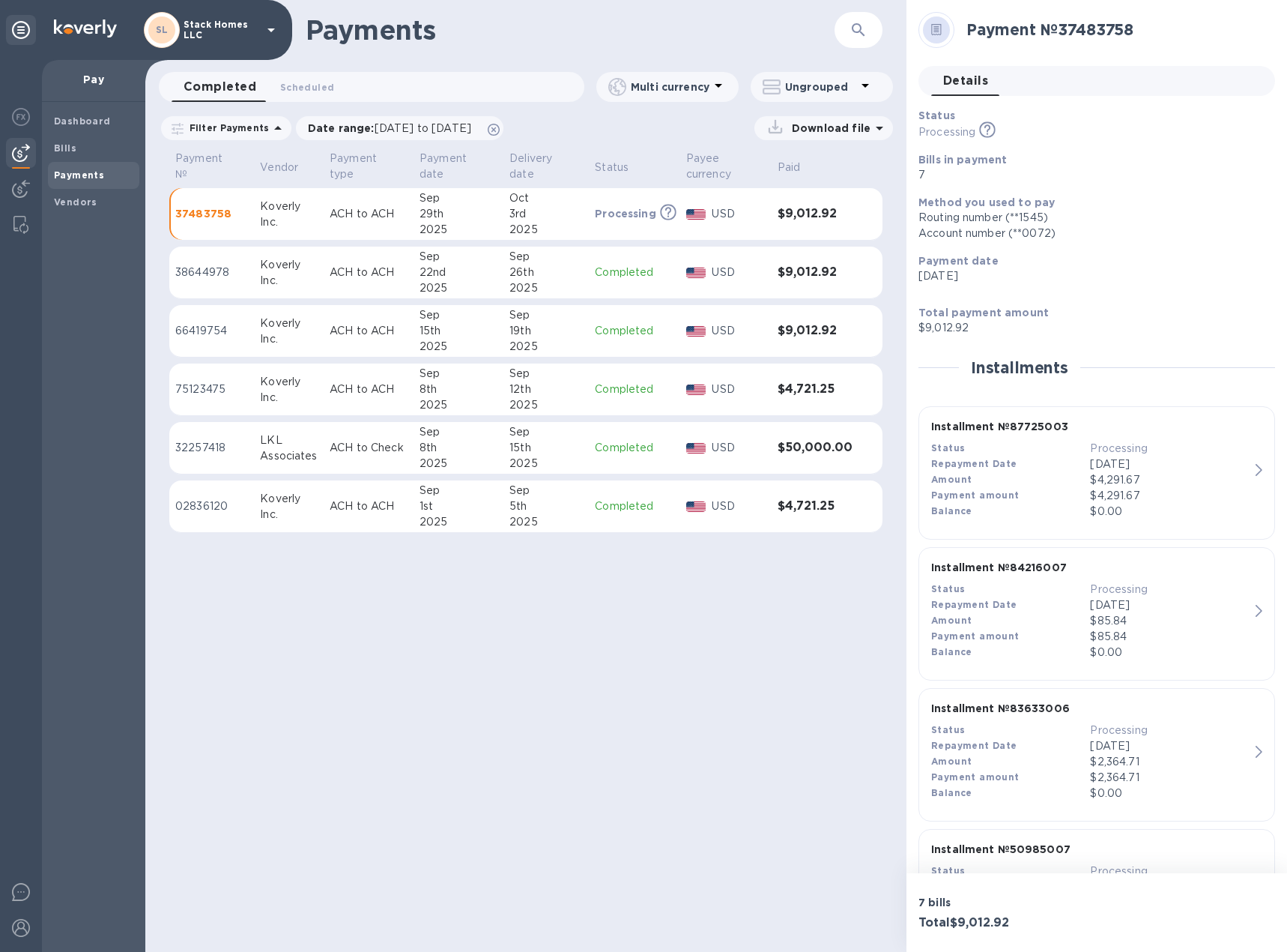
click at [798, 274] on h3 "$9,012.92" at bounding box center [814, 272] width 75 height 14
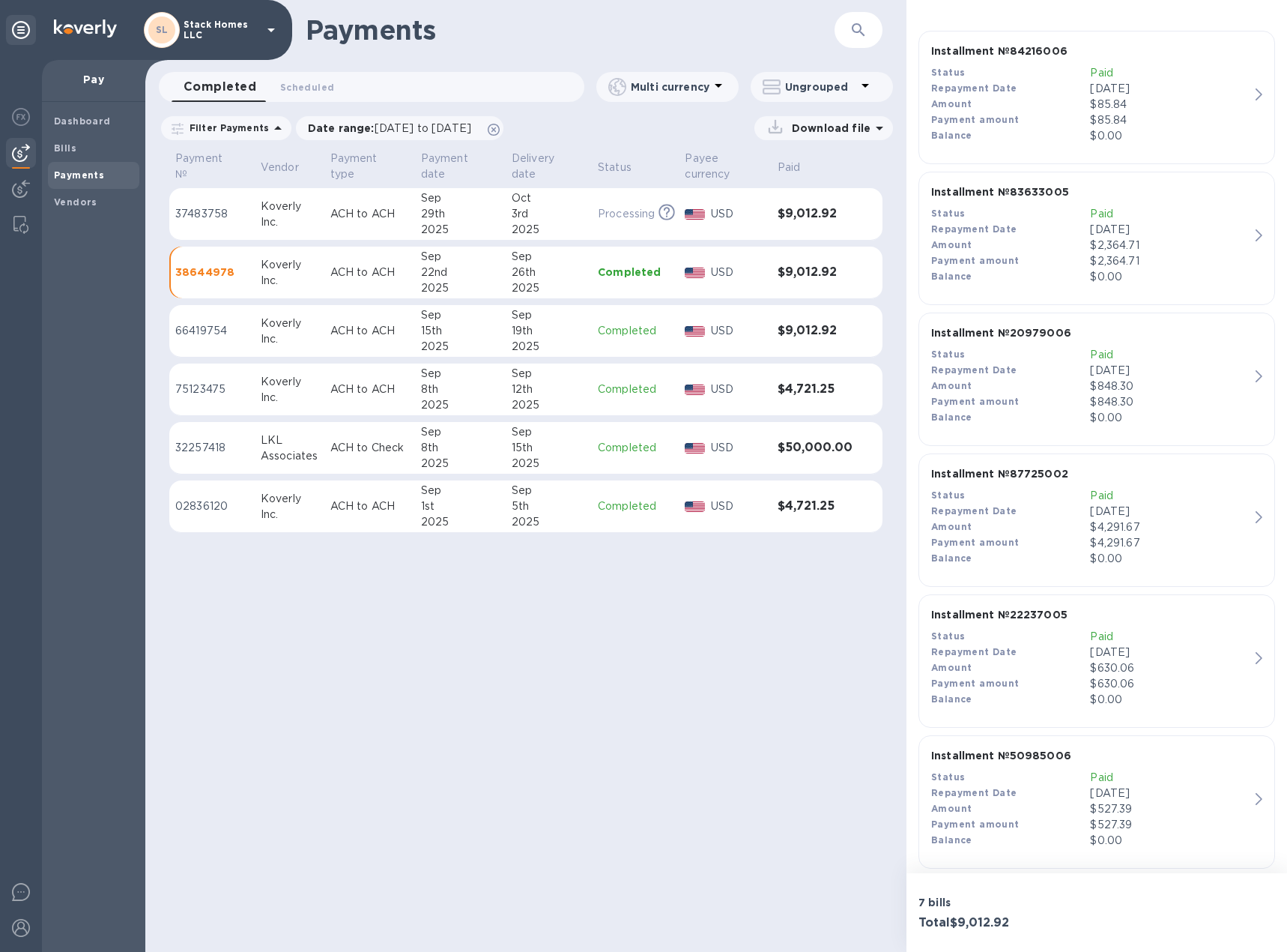
scroll to position [531, 0]
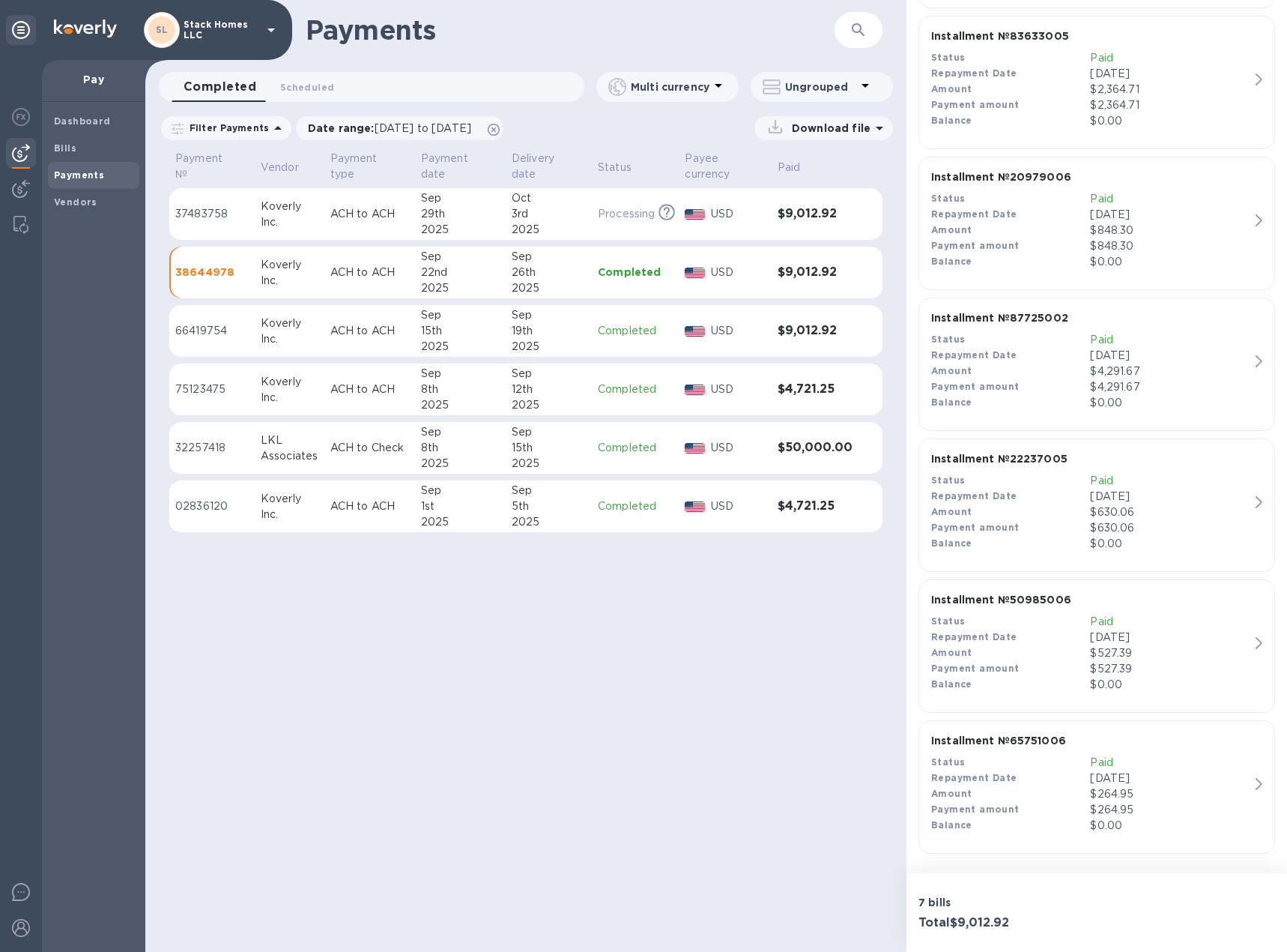
click at [1061, 829] on div "Balance" at bounding box center [1010, 825] width 159 height 16
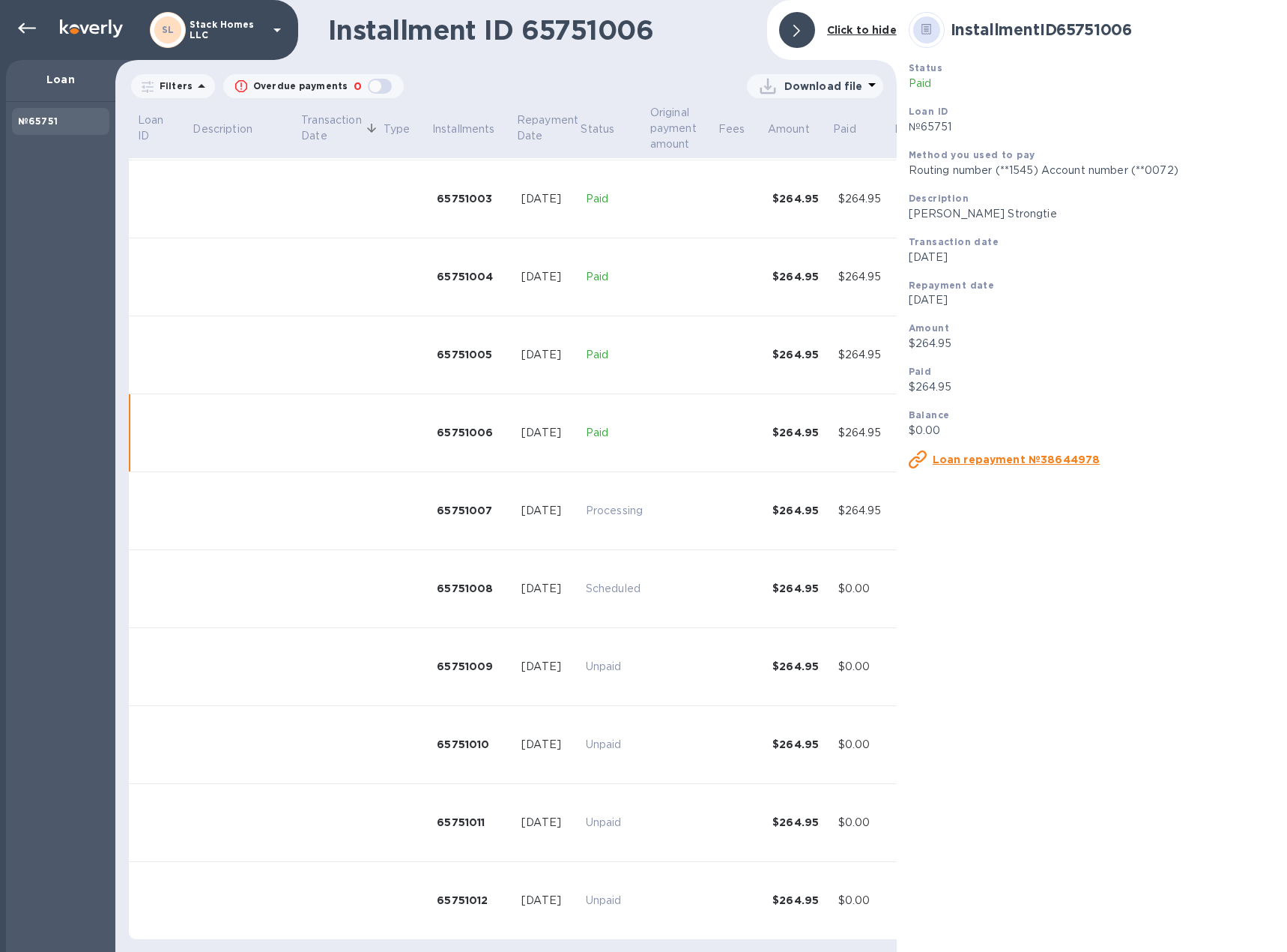
scroll to position [246, 0]
click at [1047, 455] on u "Loan repayment №38644978" at bounding box center [1017, 459] width 168 height 12
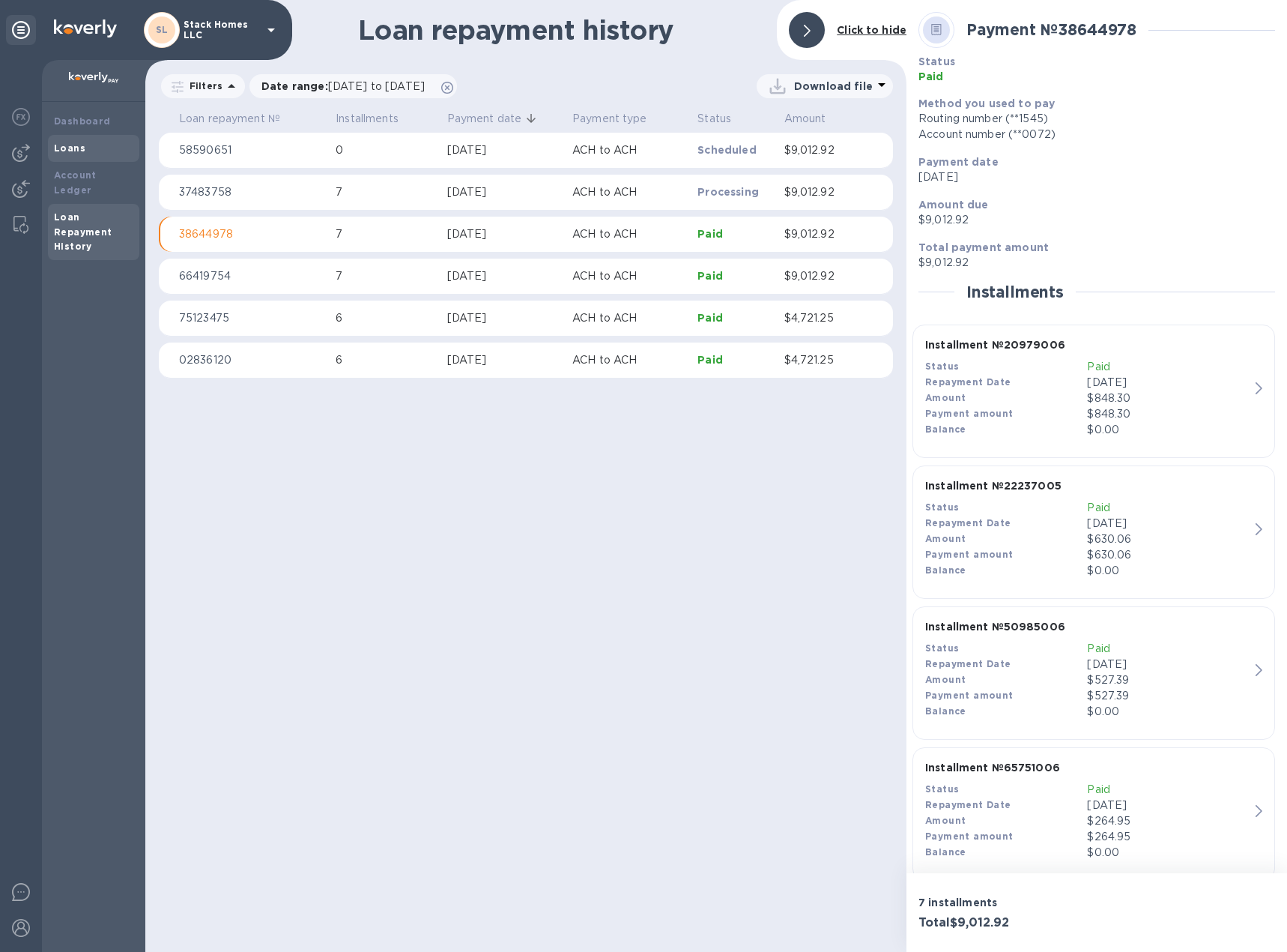
click at [101, 154] on div "Loans" at bounding box center [93, 149] width 80 height 15
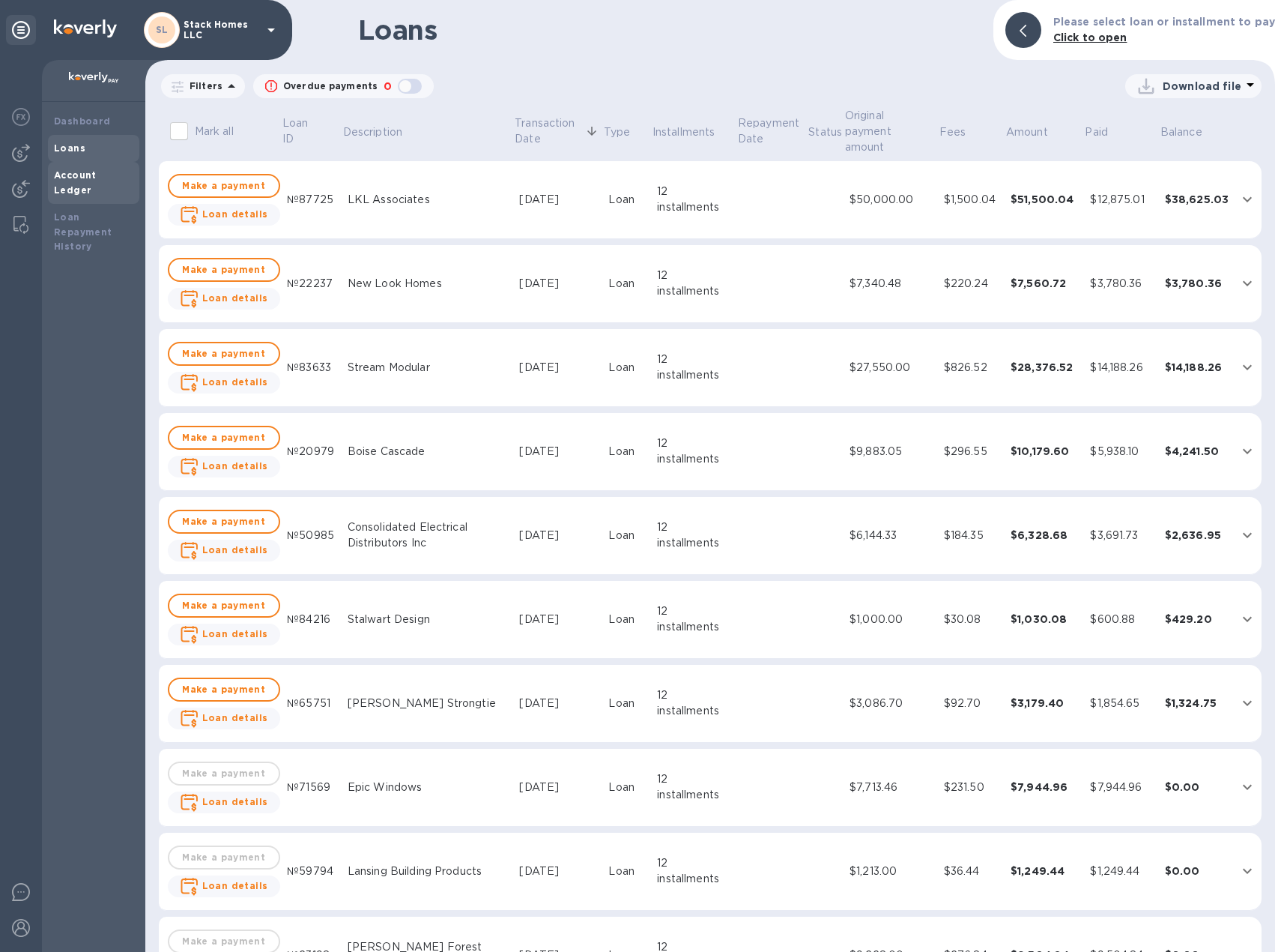
click at [97, 172] on b "Account Ledger" at bounding box center [75, 182] width 43 height 26
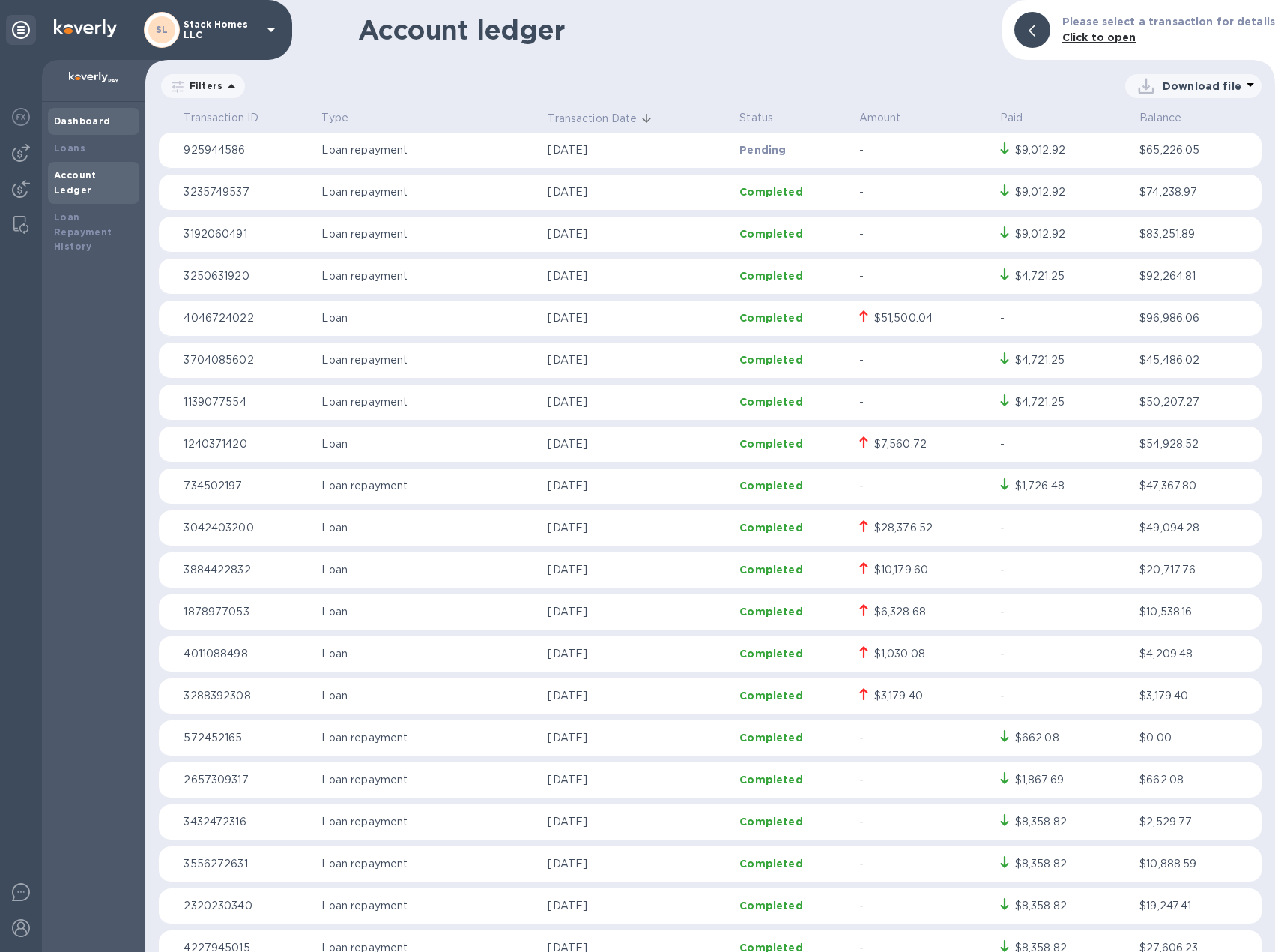
click at [97, 124] on b "Dashboard" at bounding box center [82, 120] width 57 height 11
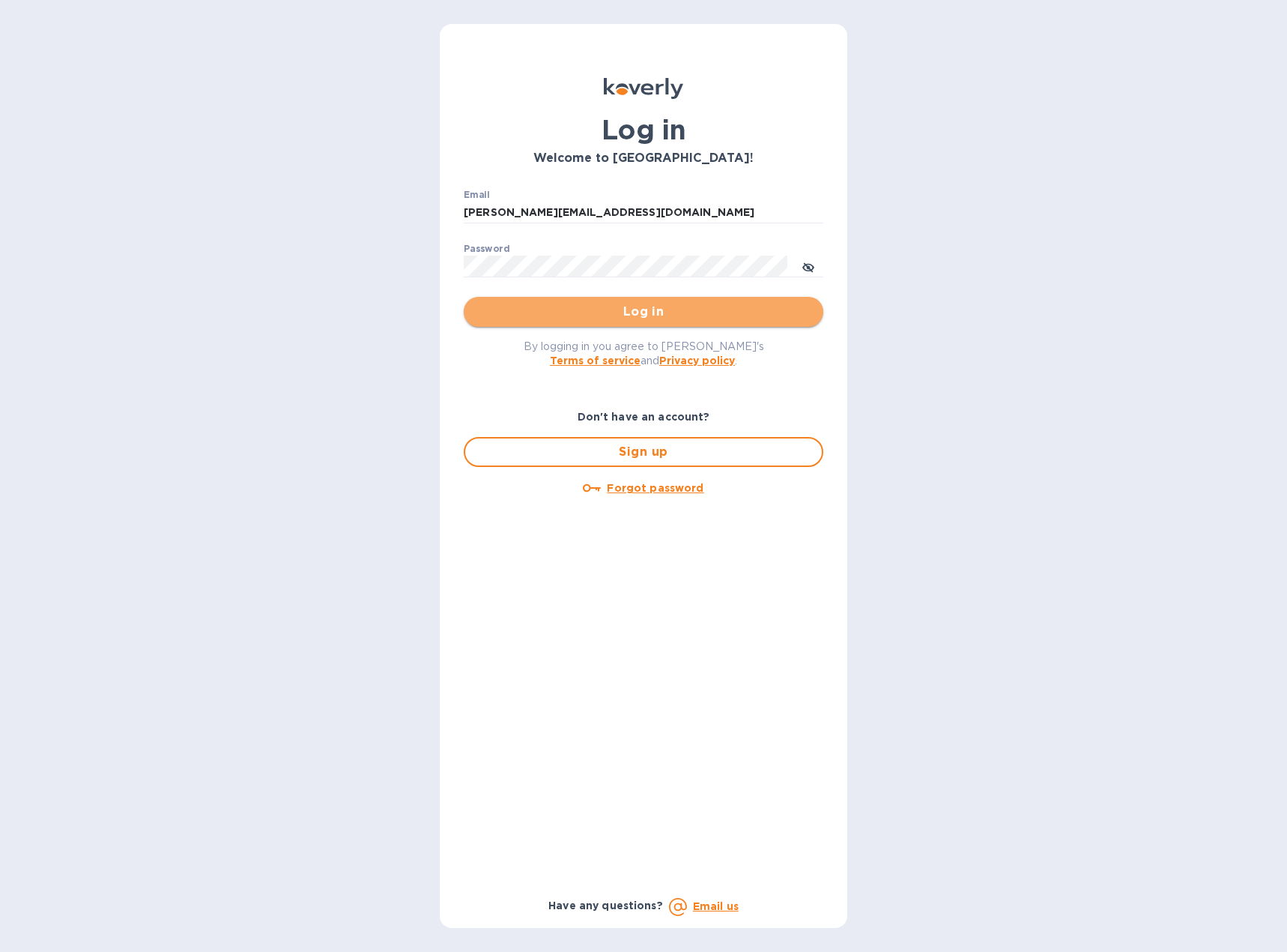
click at [630, 315] on span "Log in" at bounding box center [644, 311] width 336 height 18
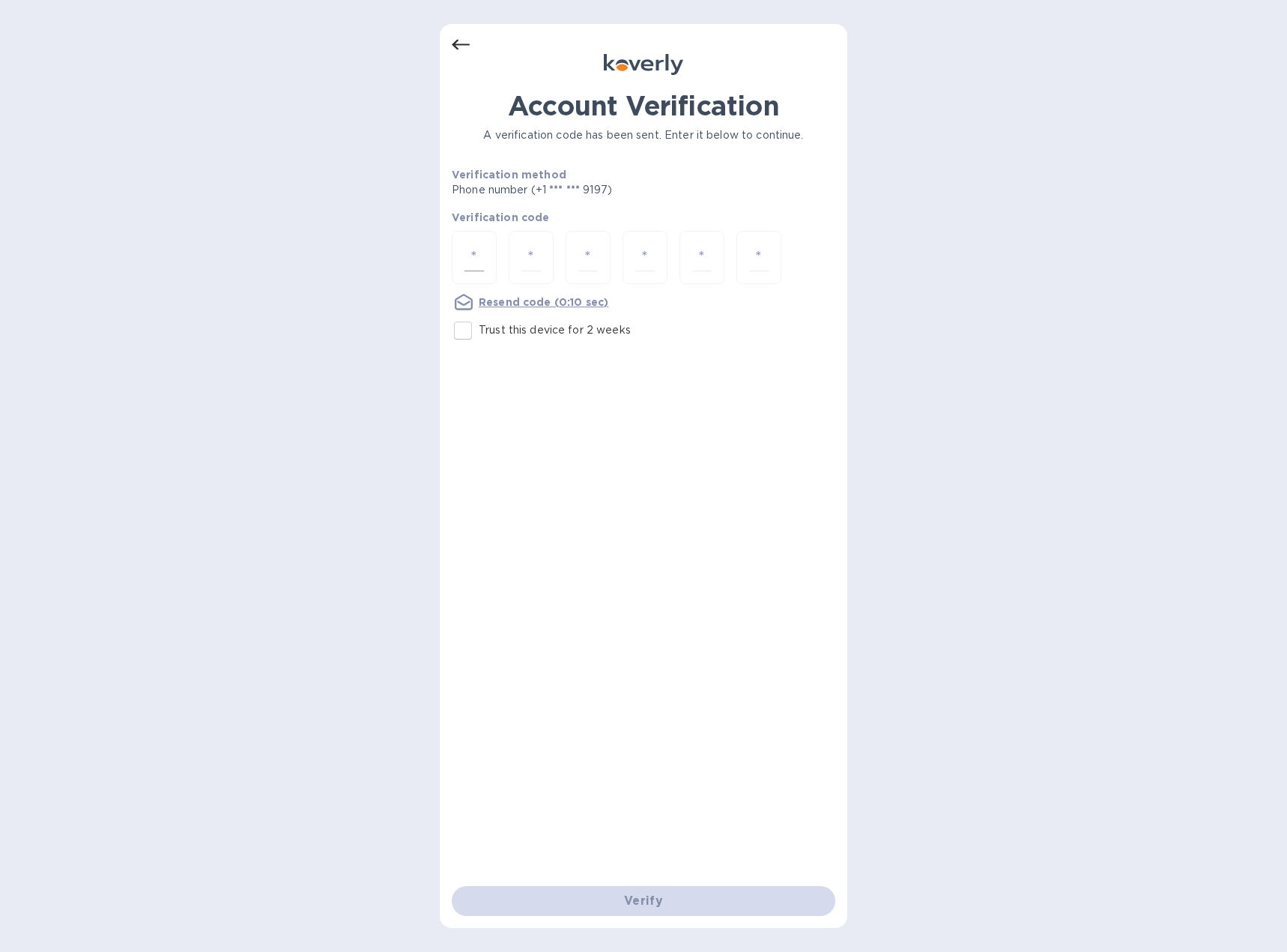
click at [471, 258] on input "number" at bounding box center [473, 257] width 19 height 28
type input "6"
type input "3"
type input "2"
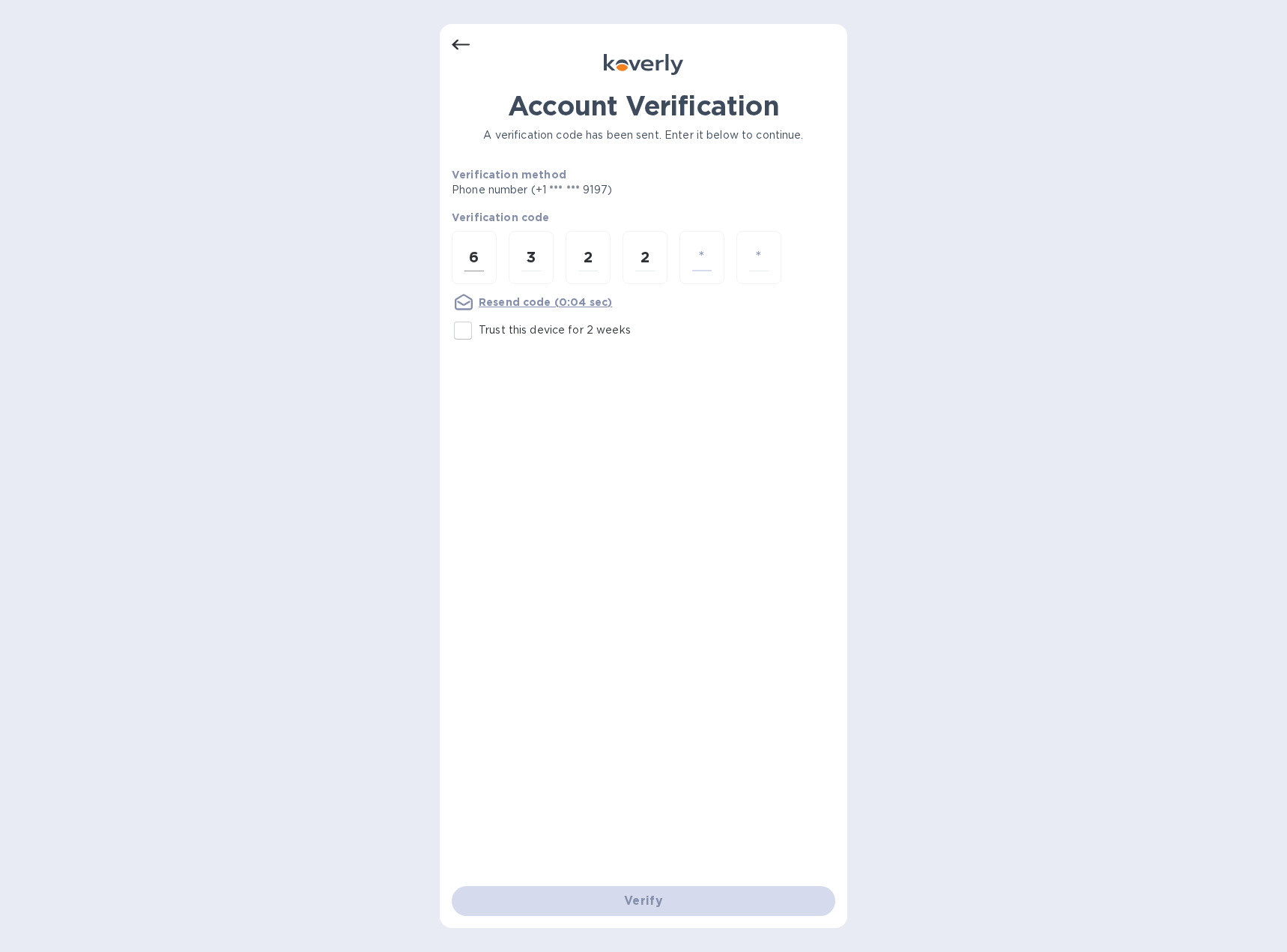
type input "7"
type input "5"
